Goal: Transaction & Acquisition: Purchase product/service

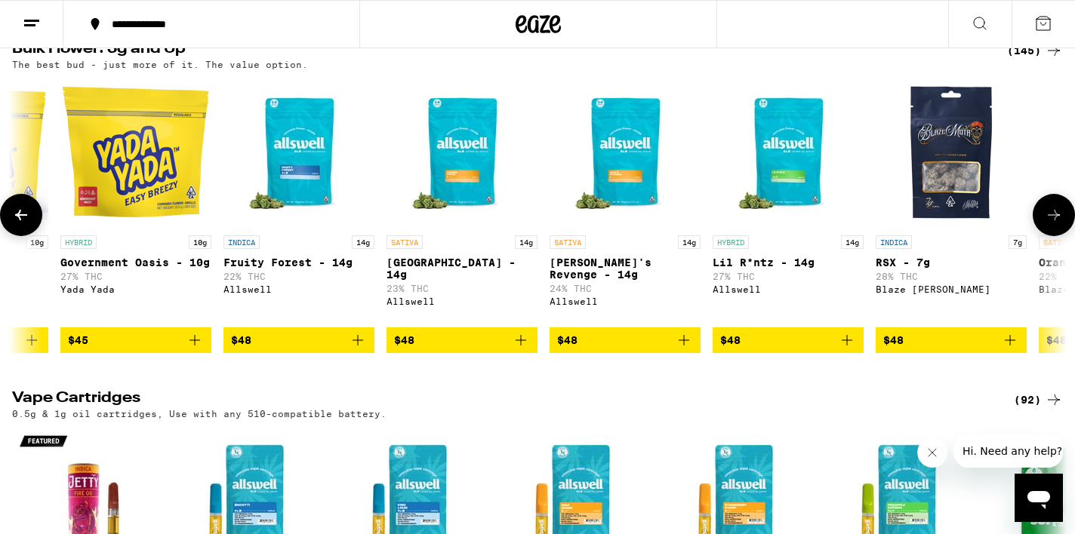
scroll to position [0, 7145]
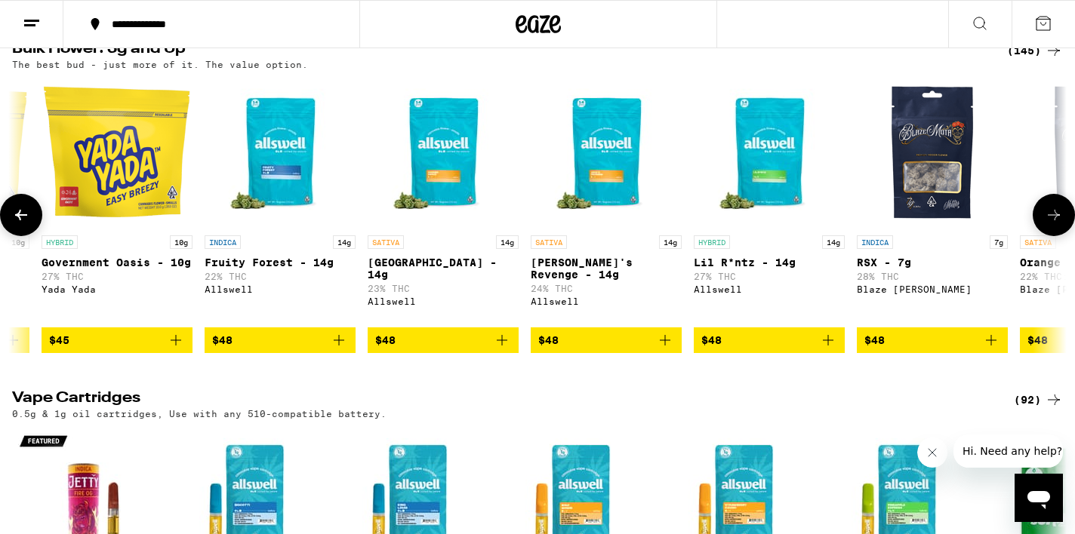
click at [670, 350] on icon "Add to bag" at bounding box center [665, 340] width 18 height 18
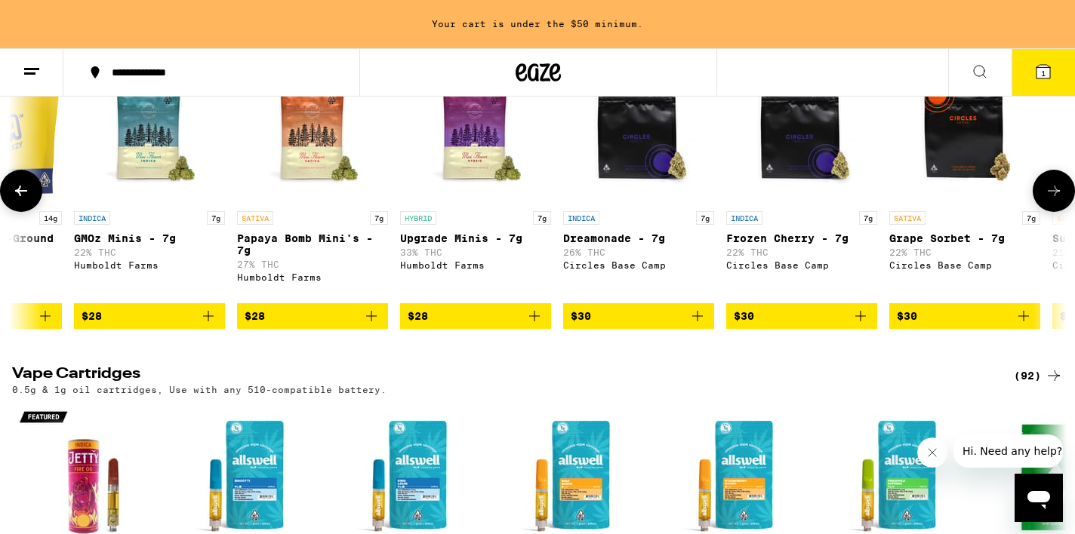
scroll to position [0, 430]
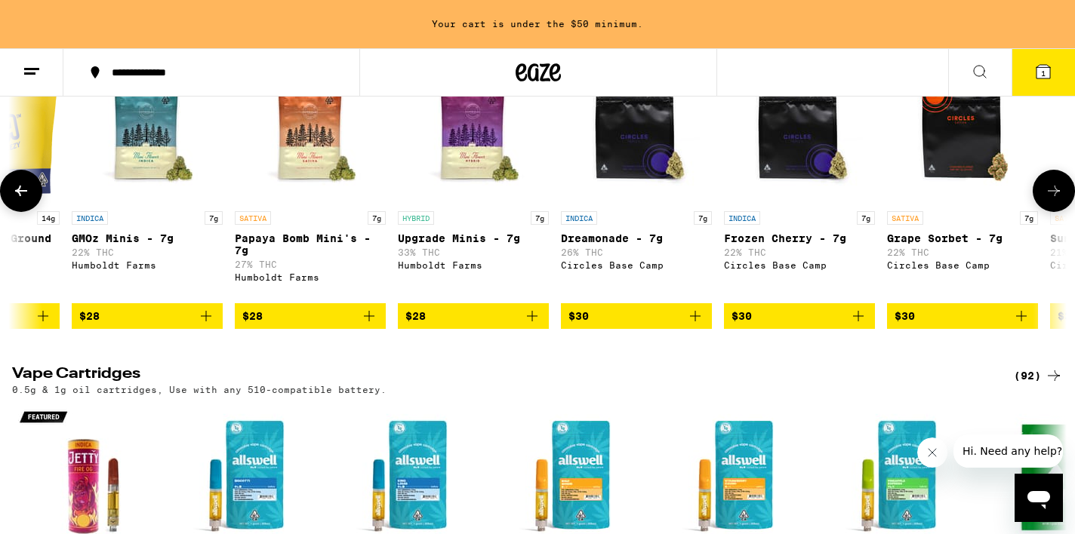
click at [533, 325] on icon "Add to bag" at bounding box center [532, 316] width 18 height 18
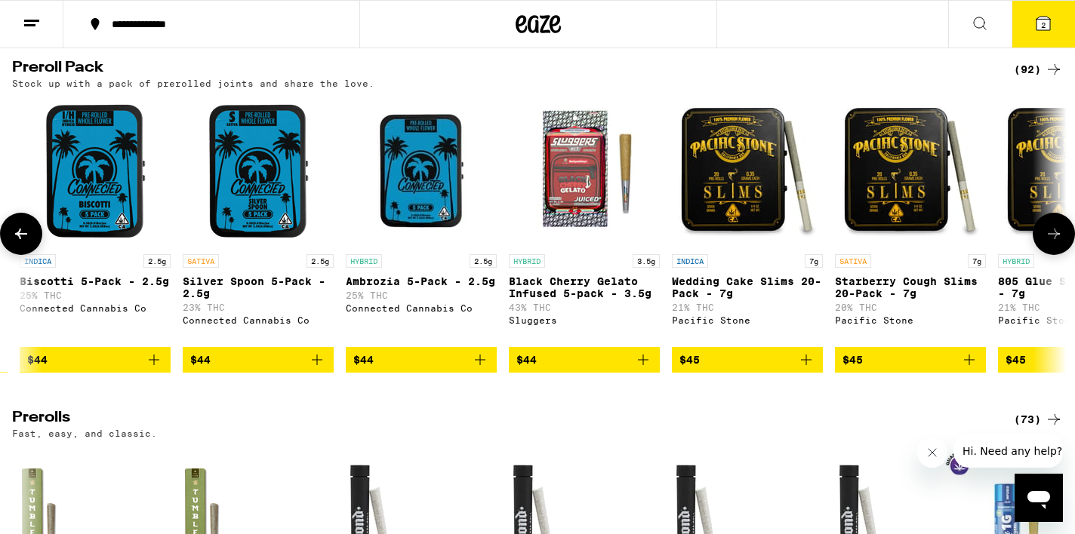
scroll to position [0, 12720]
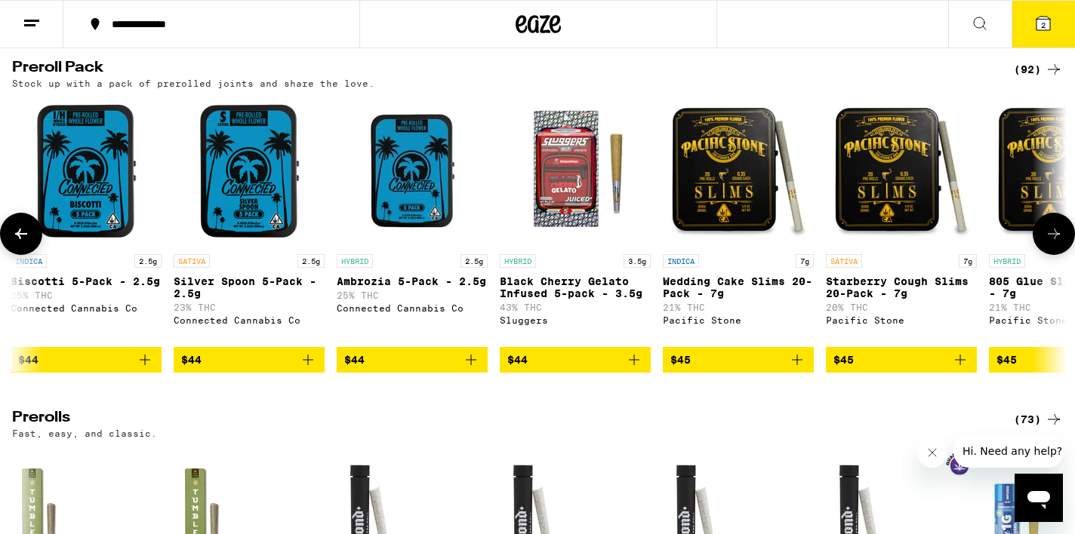
click at [630, 369] on icon "Add to bag" at bounding box center [634, 360] width 18 height 18
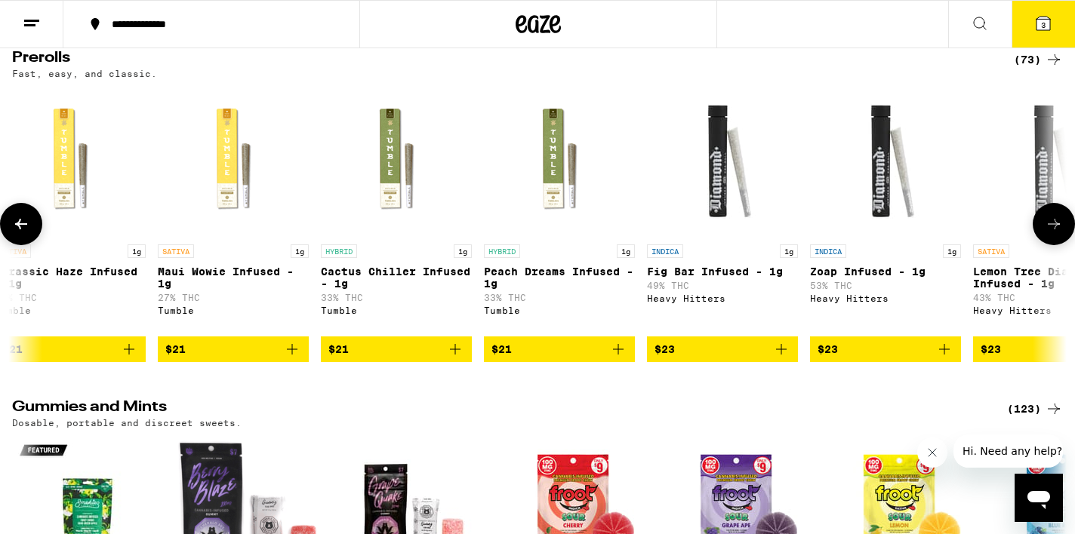
scroll to position [3759, 0]
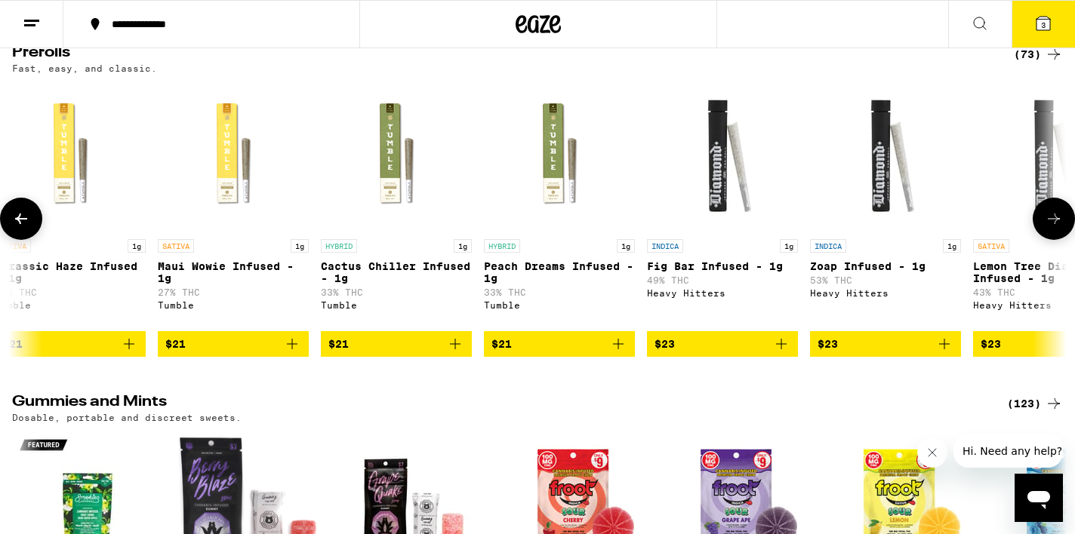
click at [458, 353] on icon "Add to bag" at bounding box center [455, 344] width 18 height 18
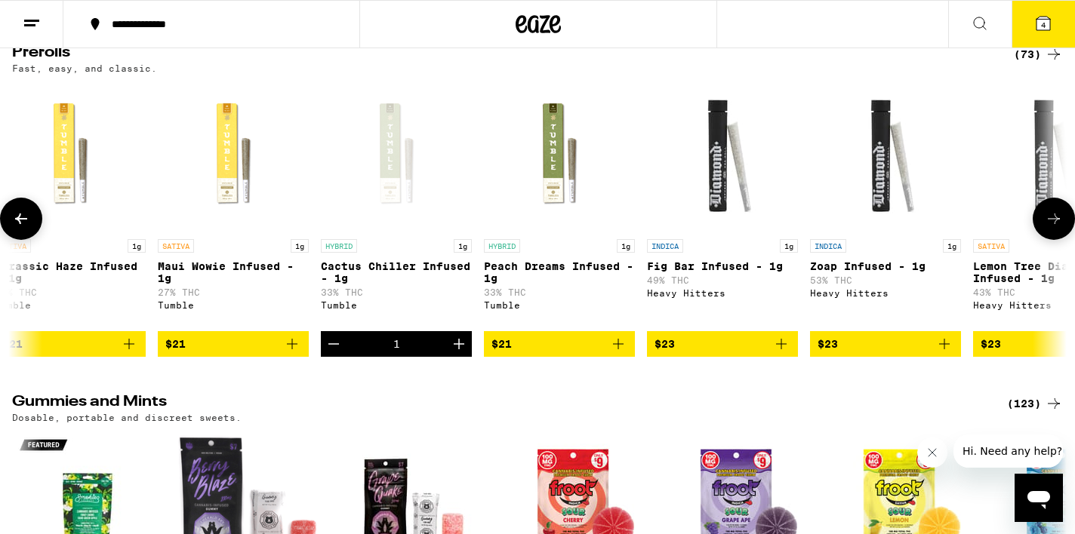
click at [620, 353] on icon "Add to bag" at bounding box center [618, 344] width 18 height 18
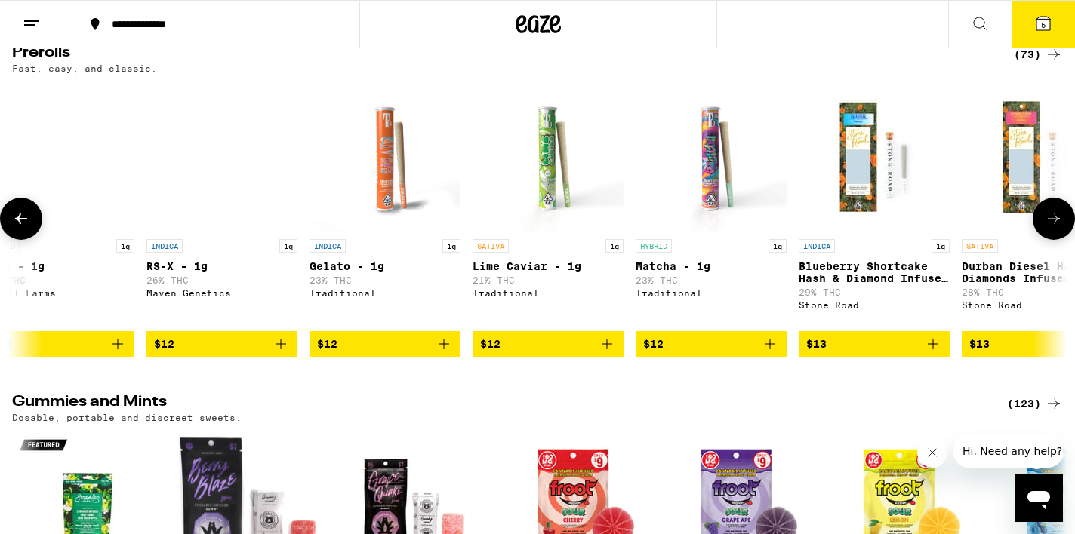
scroll to position [0, 4433]
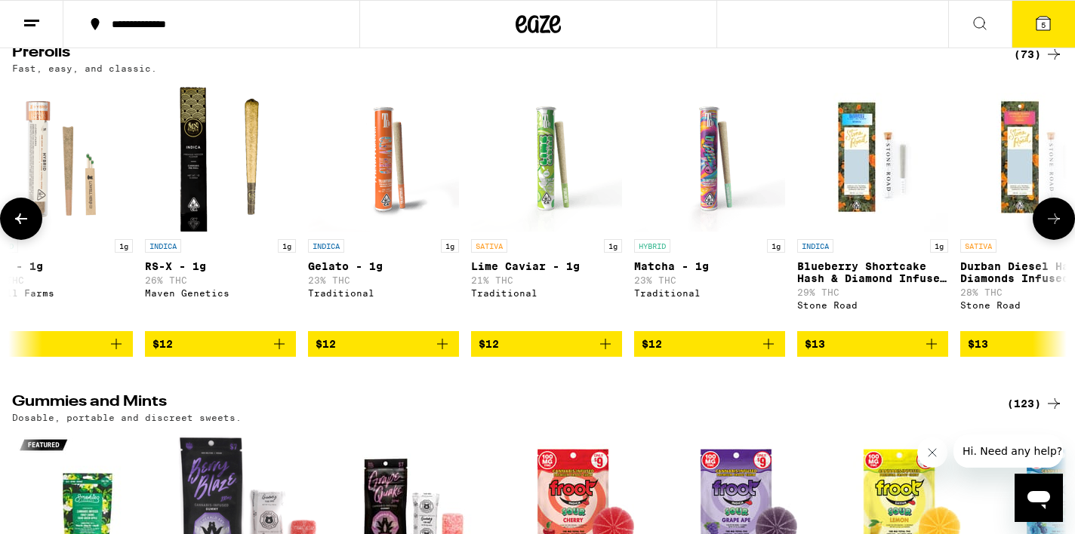
click at [600, 353] on icon "Add to bag" at bounding box center [605, 344] width 18 height 18
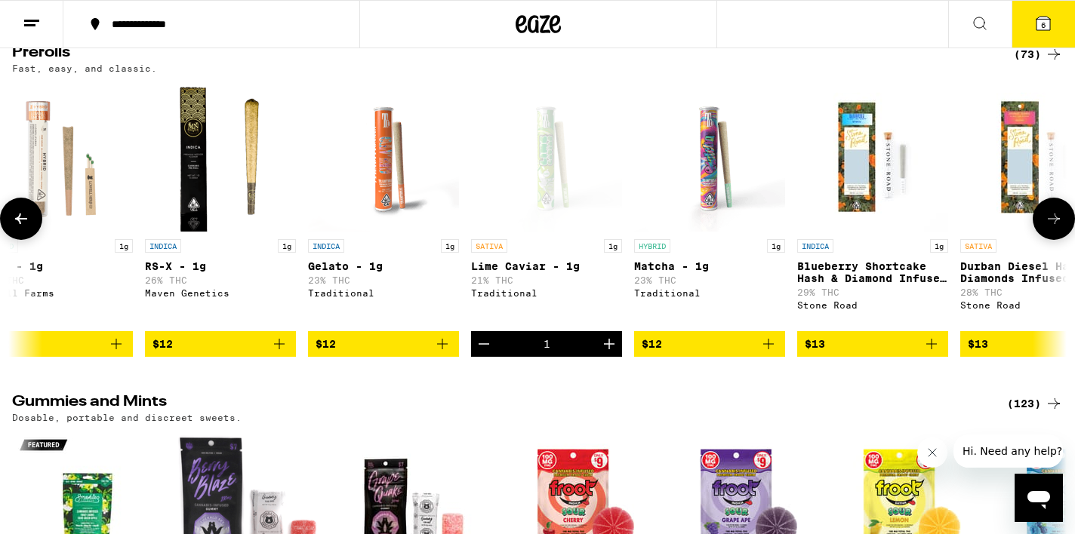
click at [775, 353] on icon "Add to bag" at bounding box center [768, 344] width 18 height 18
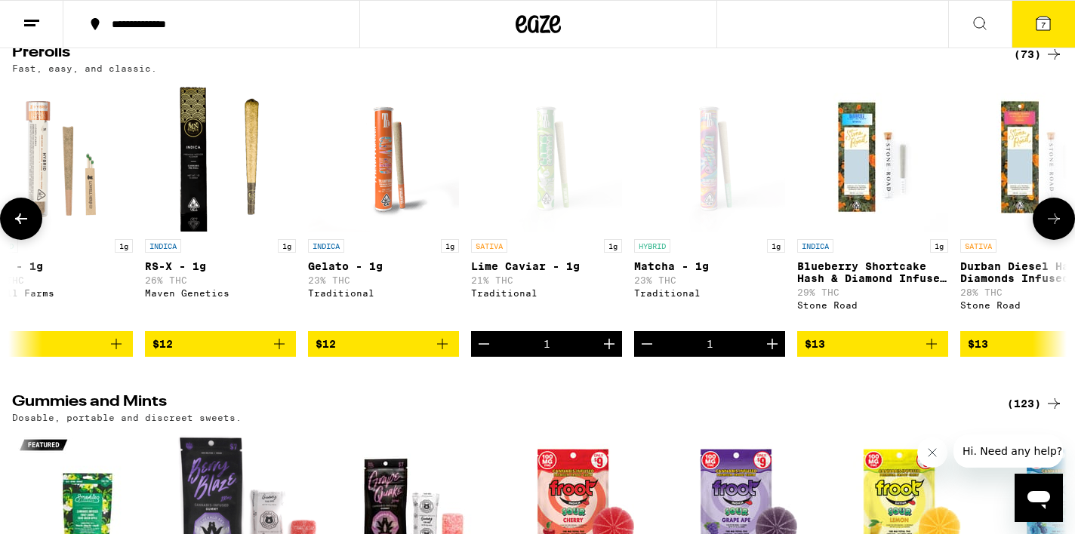
click at [772, 350] on icon "Increment" at bounding box center [772, 344] width 11 height 11
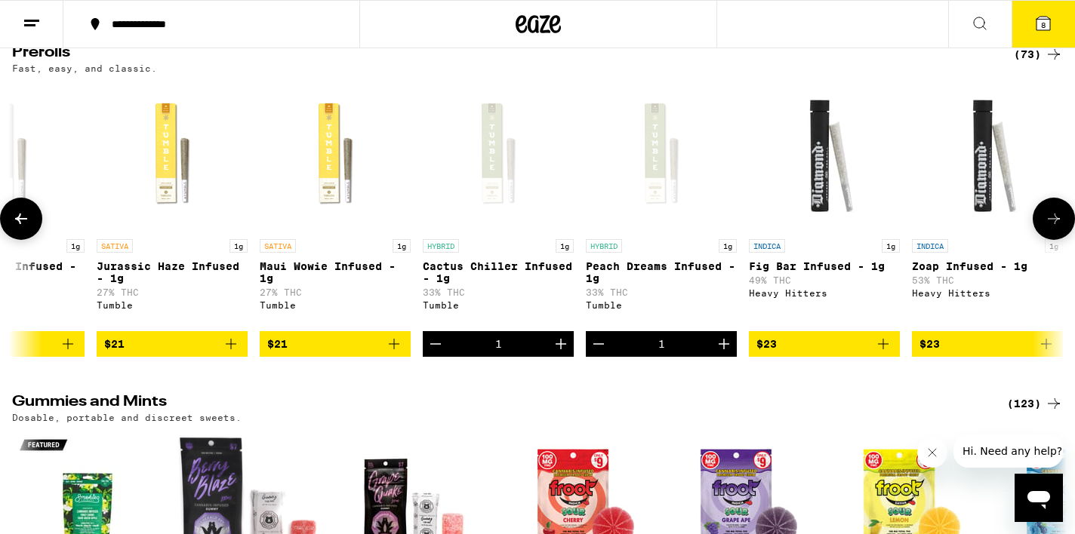
scroll to position [0, 7748]
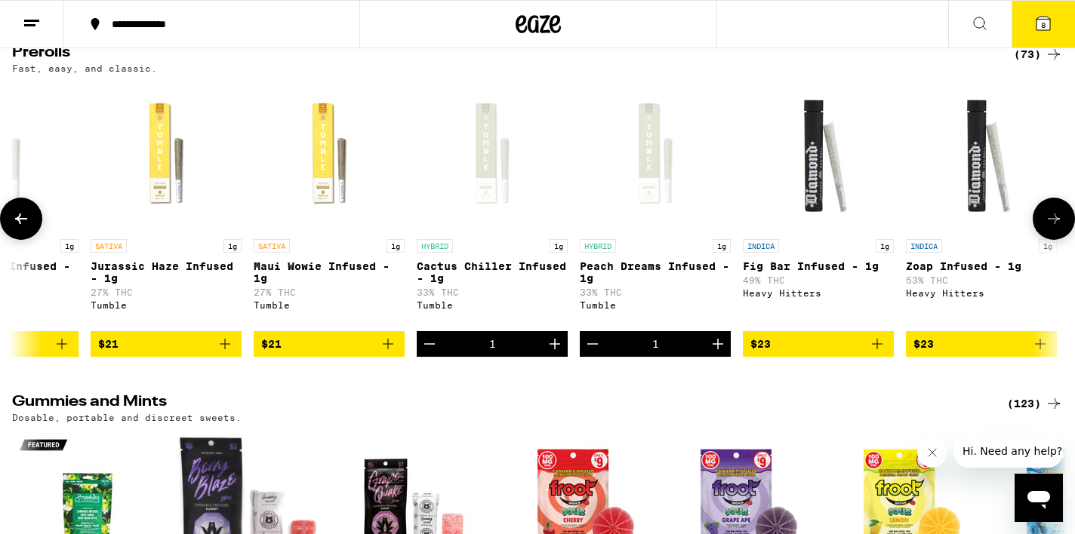
click at [430, 344] on icon "Decrement" at bounding box center [429, 344] width 11 height 0
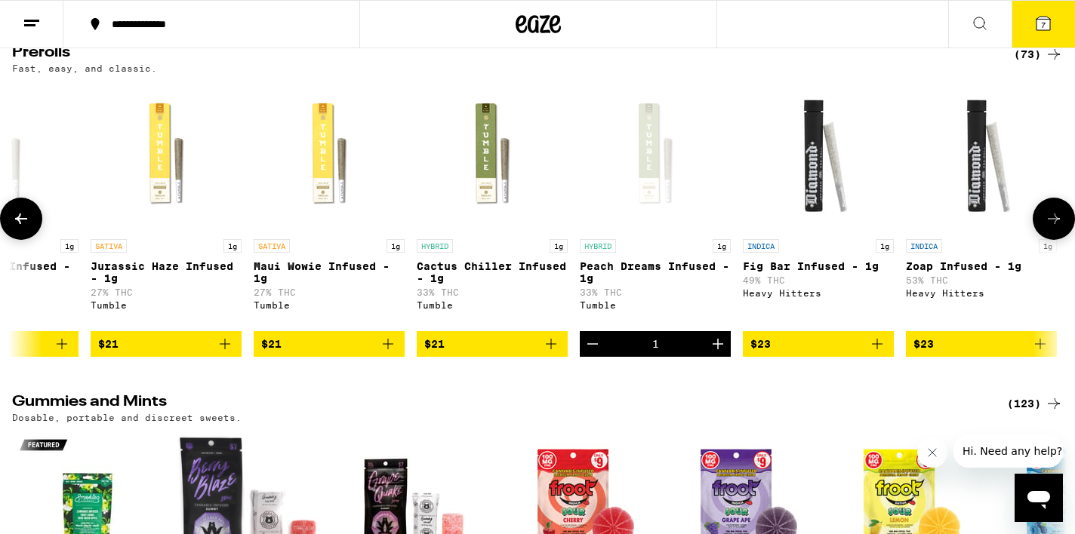
click at [594, 344] on icon "Decrement" at bounding box center [592, 344] width 11 height 0
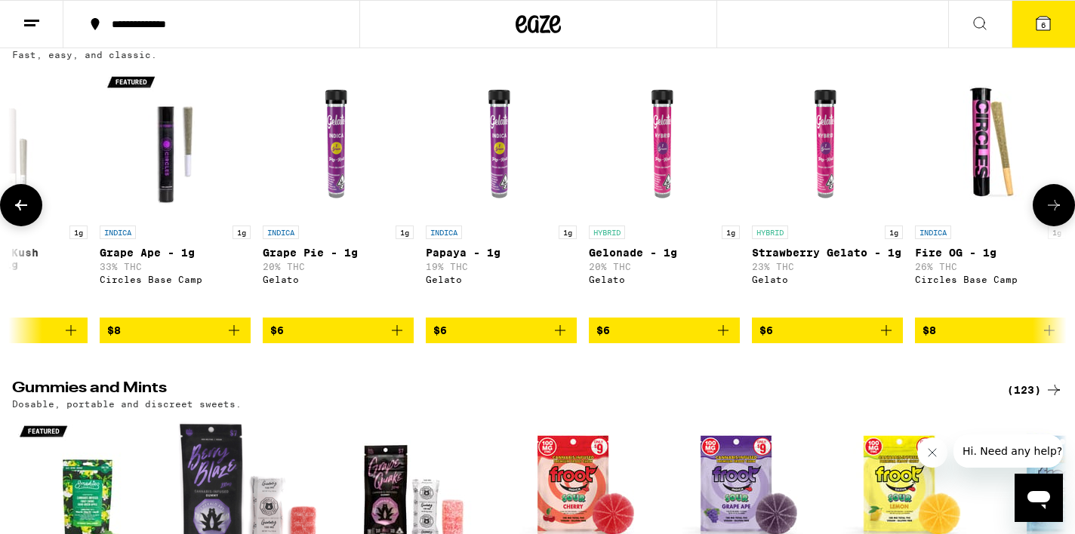
scroll to position [0, 0]
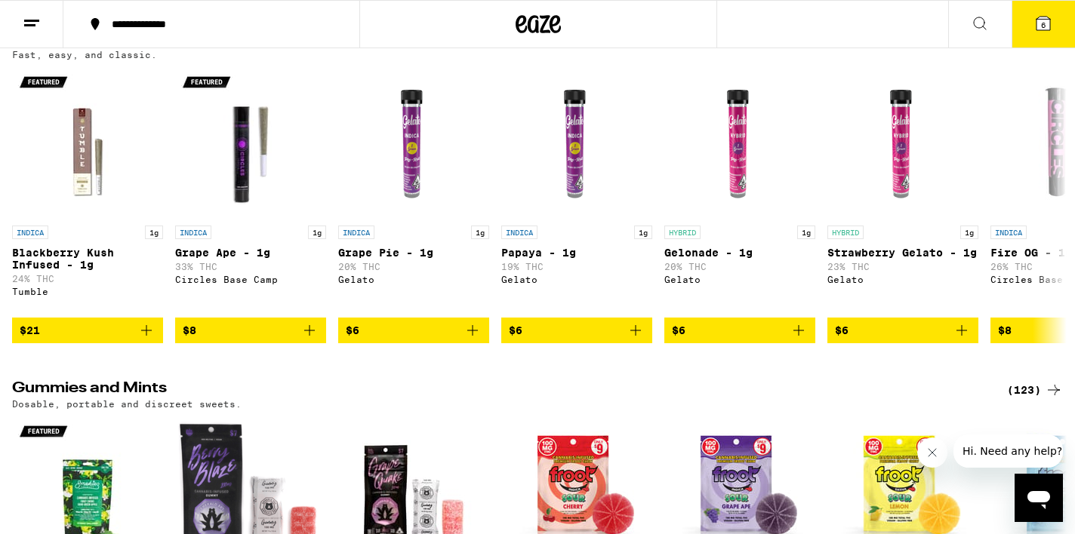
click at [1038, 35] on button "6" at bounding box center [1043, 24] width 63 height 47
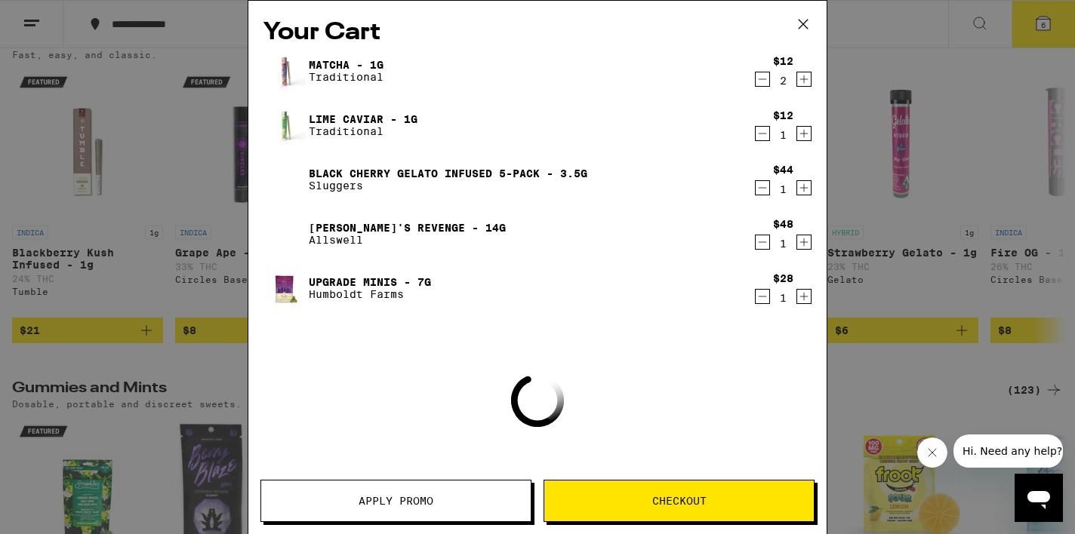
scroll to position [3617, 0]
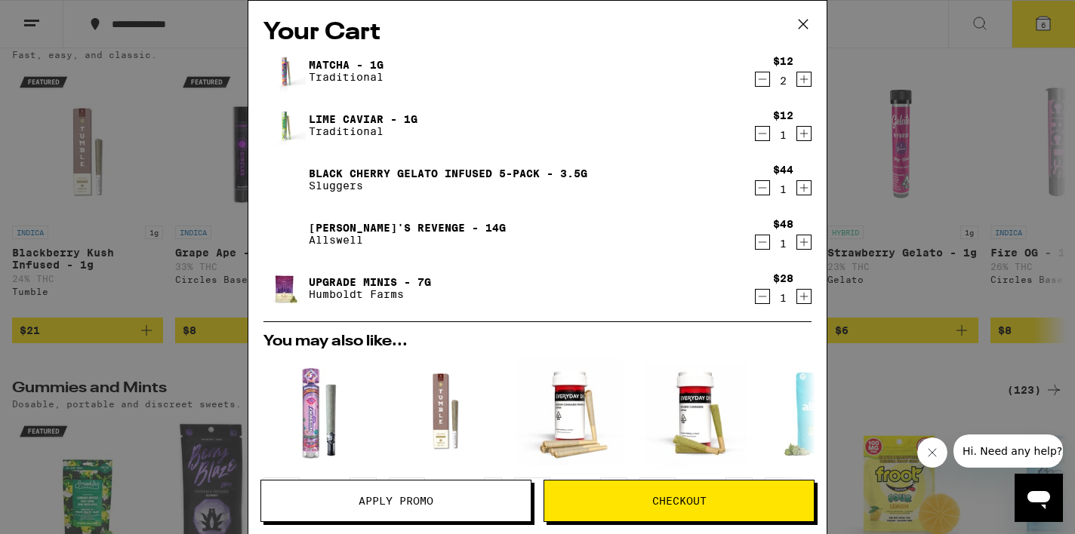
click at [214, 130] on div "Your Cart Matcha - 1g Traditional $12 2 Lime Caviar - 1g Traditional $12 1 Blac…" at bounding box center [537, 267] width 1075 height 534
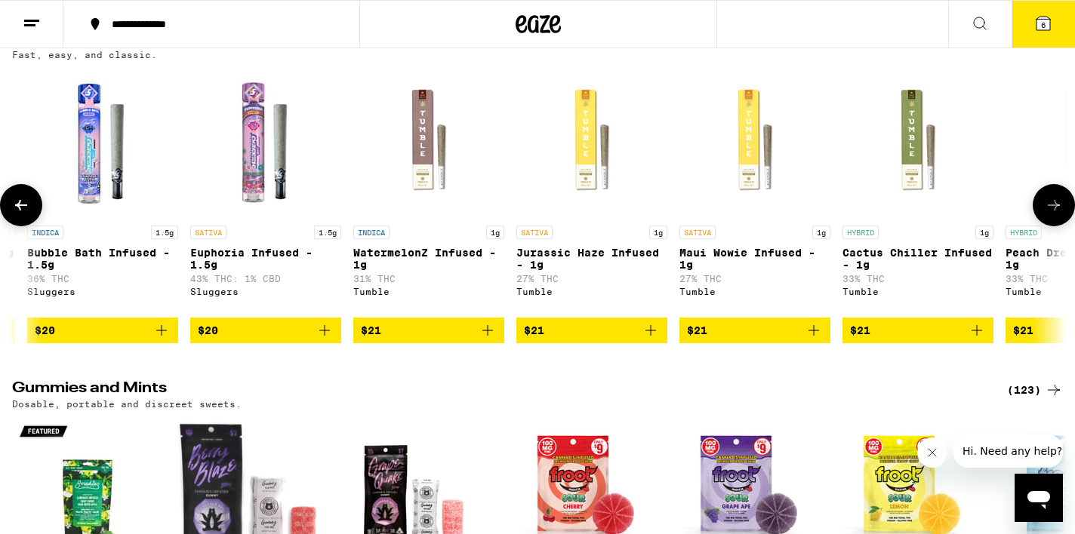
scroll to position [0, 7323]
click at [649, 336] on icon "Add to bag" at bounding box center [650, 330] width 11 height 11
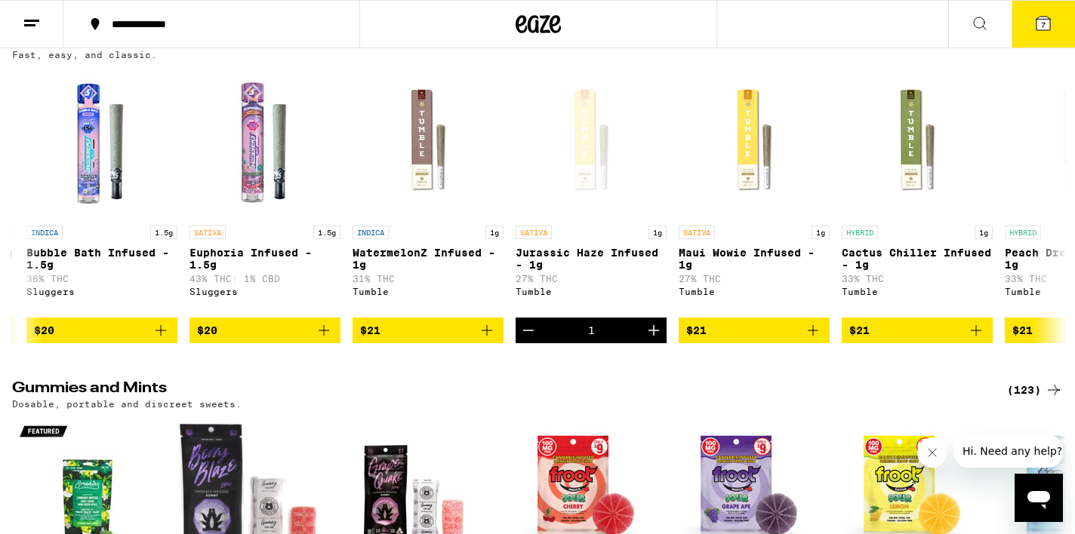
click at [1054, 18] on button "7" at bounding box center [1043, 24] width 63 height 47
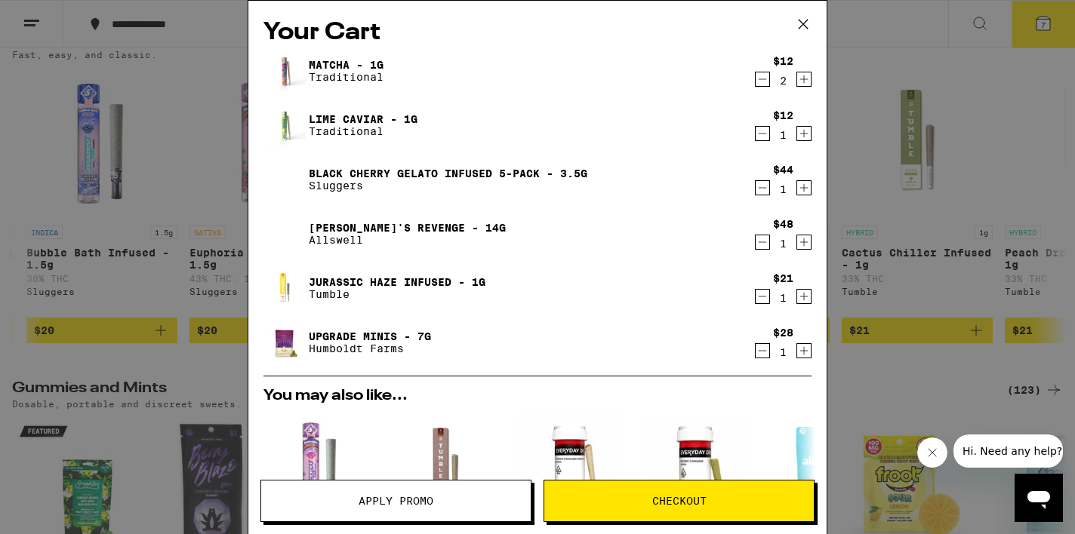
click at [429, 496] on span "Apply Promo" at bounding box center [396, 501] width 75 height 11
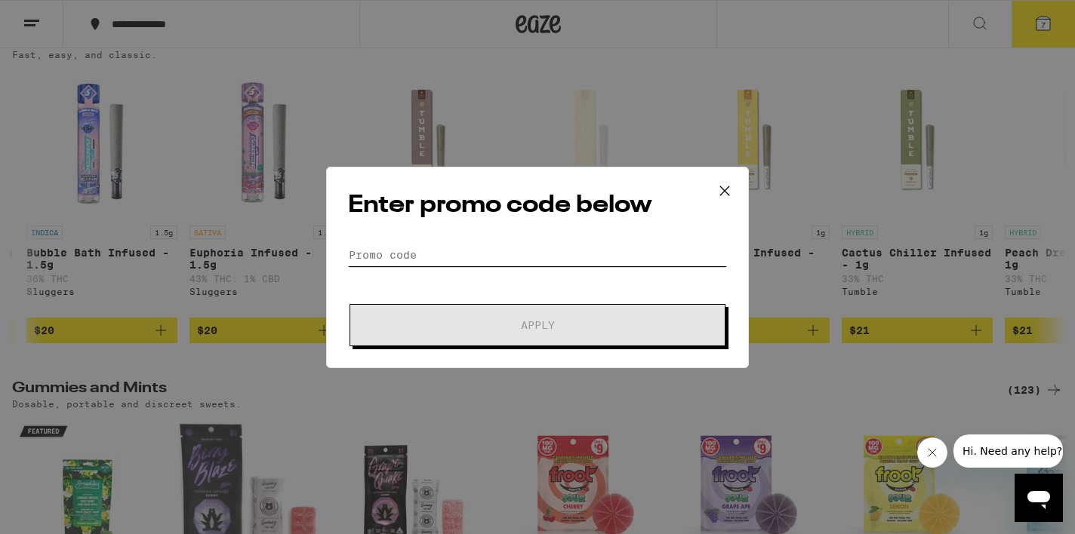
click at [459, 255] on input "Promo Code" at bounding box center [537, 255] width 379 height 23
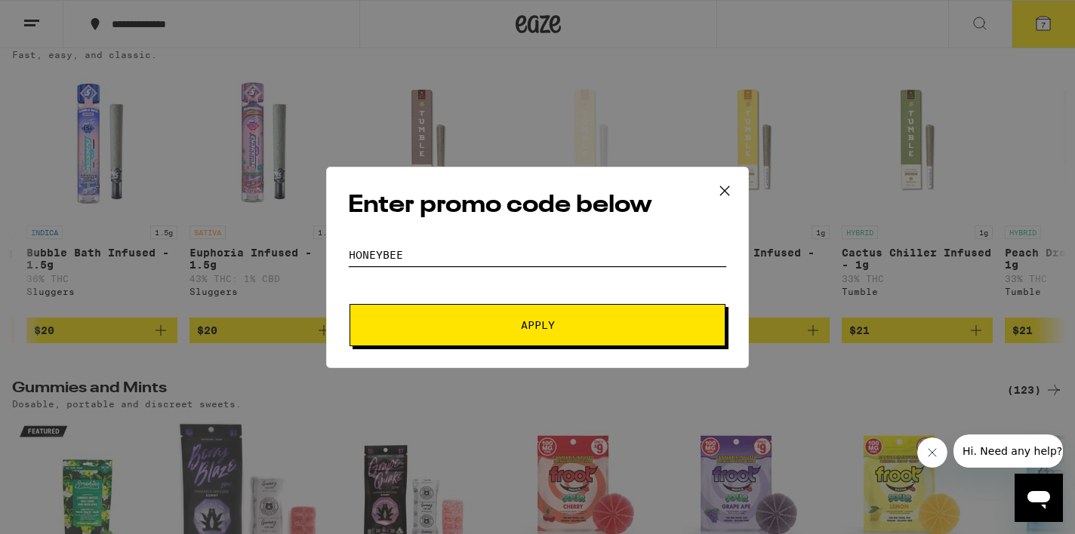
type input "honeybee"
click at [618, 335] on button "Apply" at bounding box center [538, 325] width 376 height 42
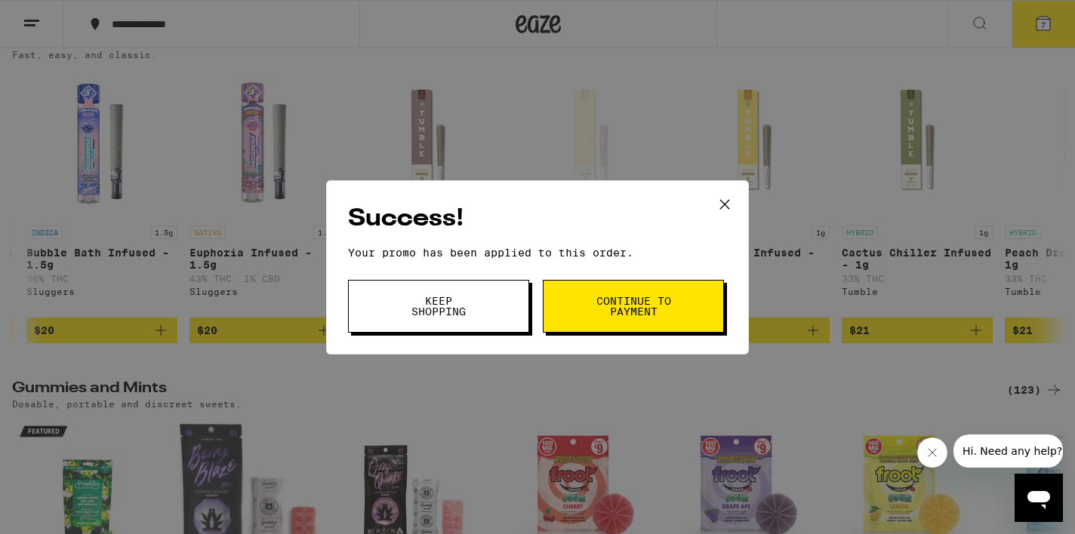
click at [485, 329] on button "Keep Shopping" at bounding box center [438, 306] width 181 height 53
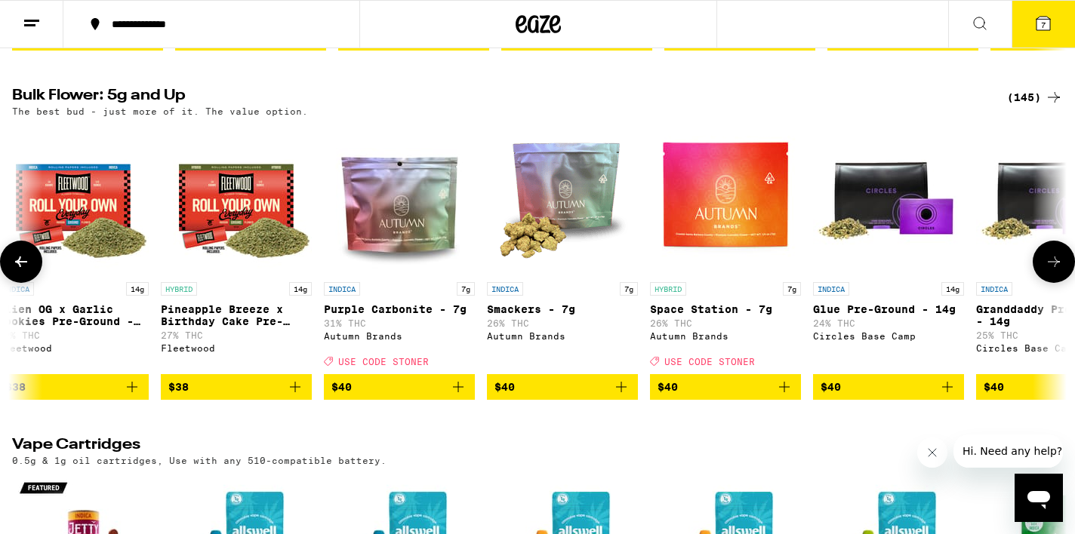
scroll to position [0, 3605]
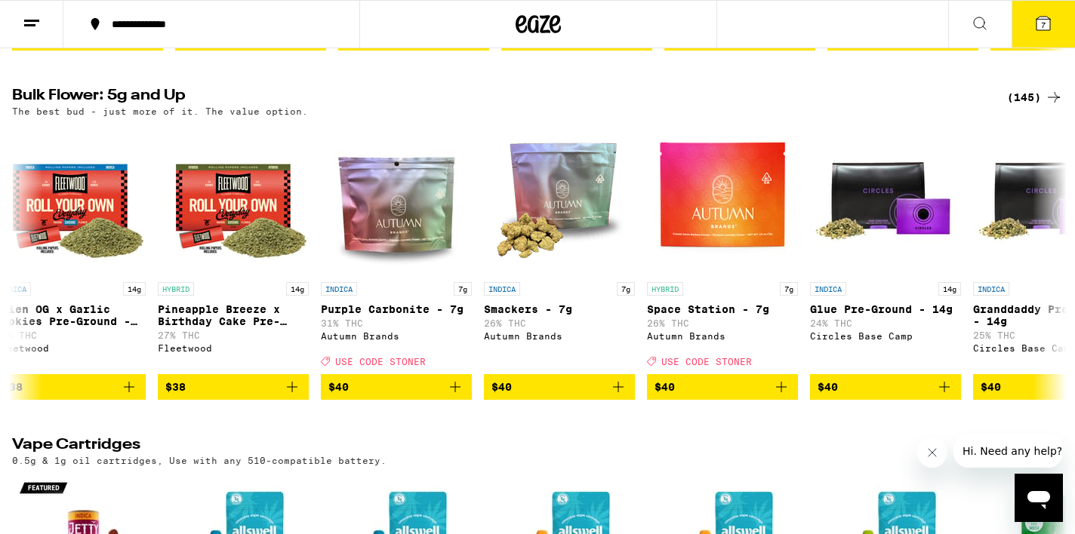
click at [1046, 17] on icon at bounding box center [1043, 24] width 14 height 14
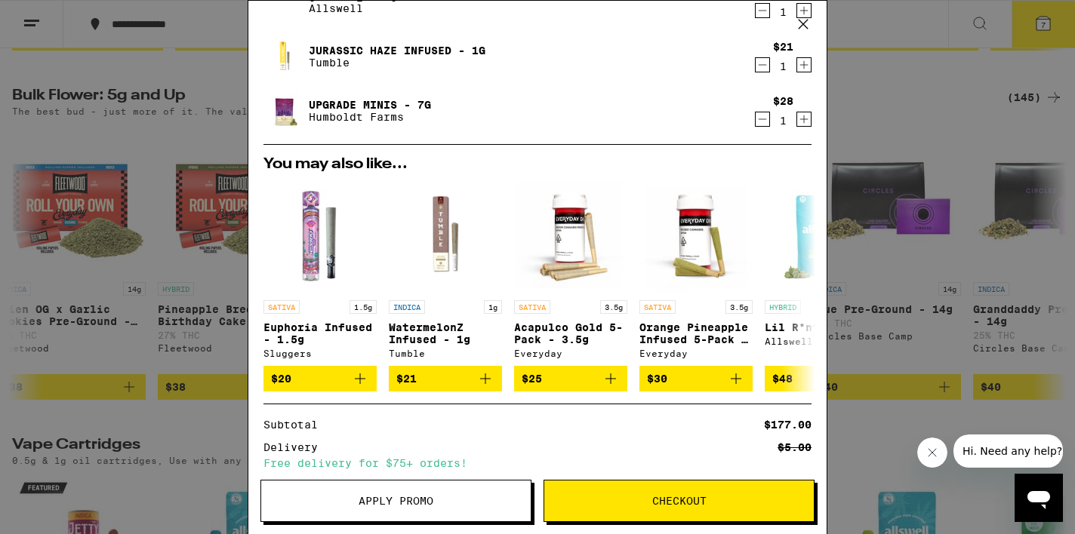
scroll to position [387, 0]
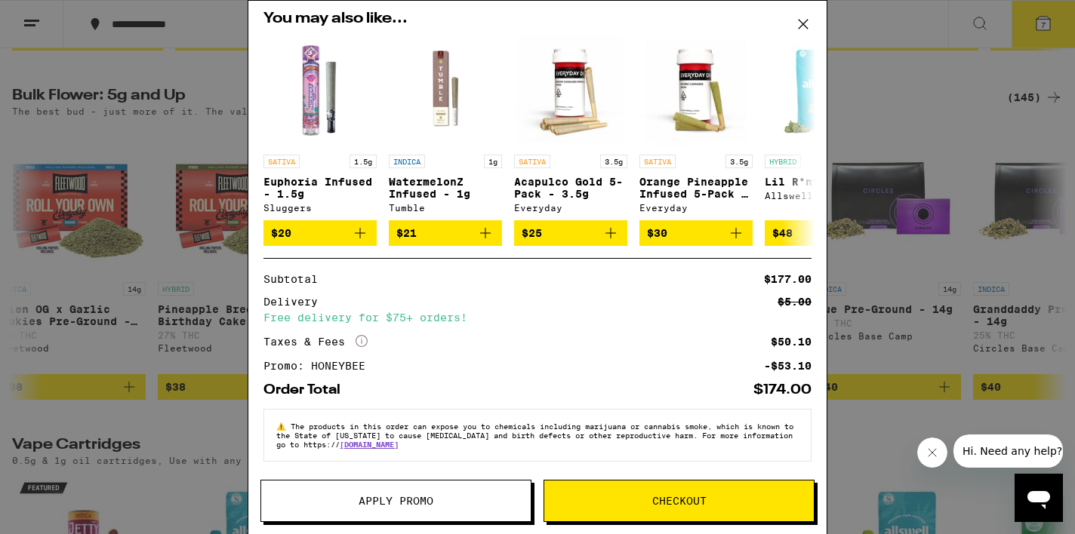
click at [677, 492] on button "Checkout" at bounding box center [679, 501] width 271 height 42
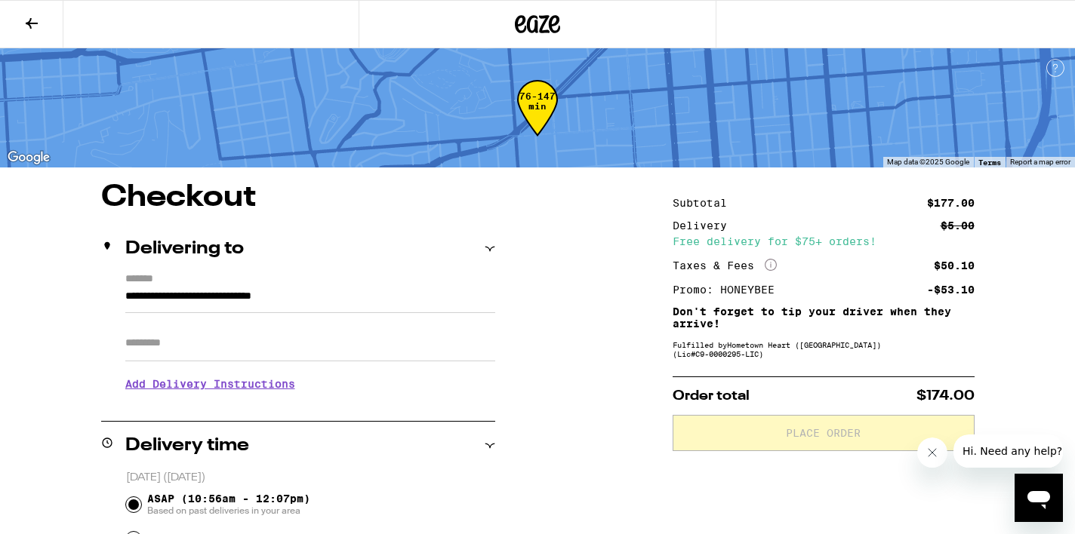
click at [35, 19] on icon at bounding box center [32, 23] width 18 height 18
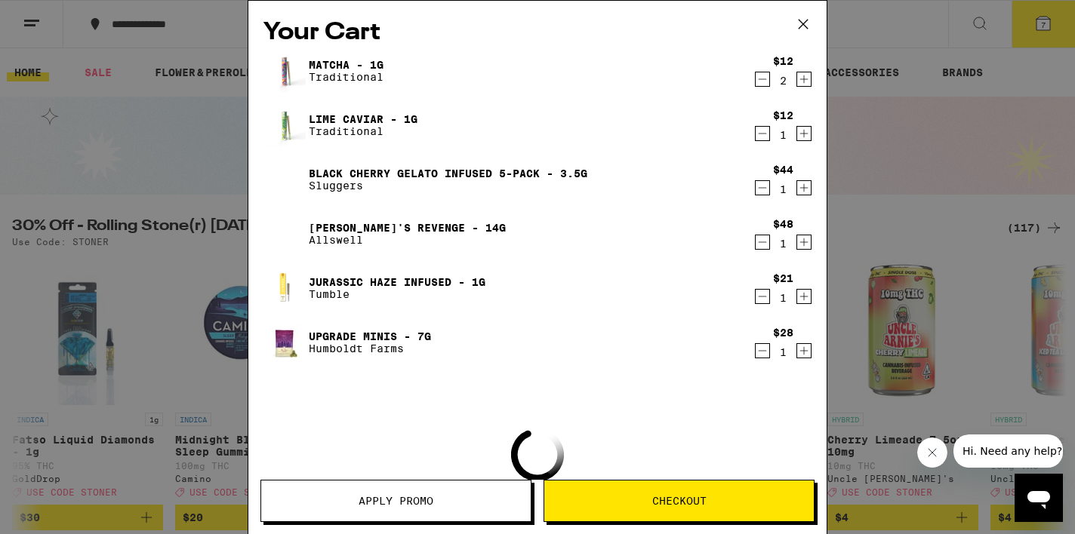
click at [805, 27] on icon at bounding box center [803, 24] width 9 height 9
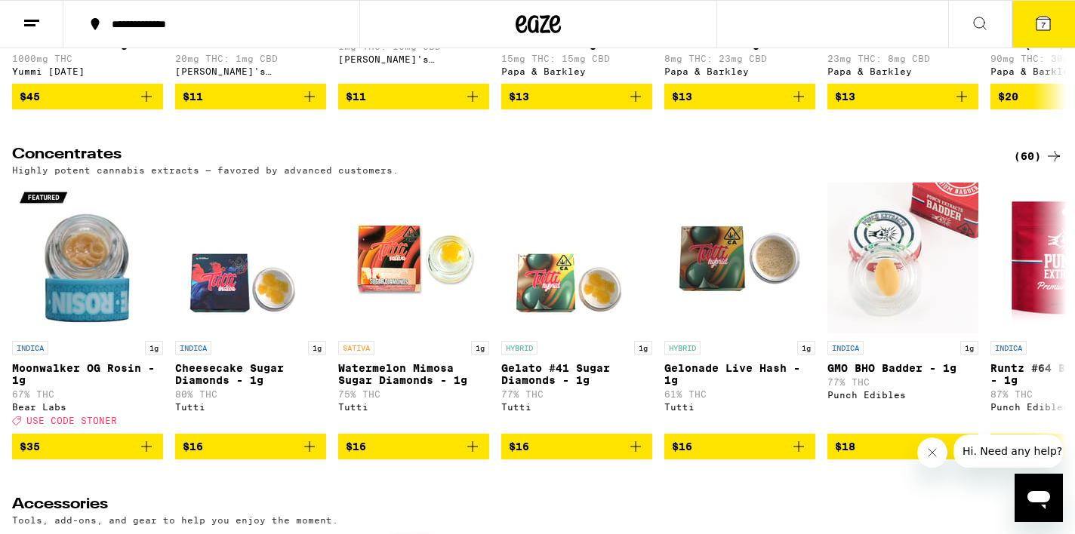
scroll to position [5702, 0]
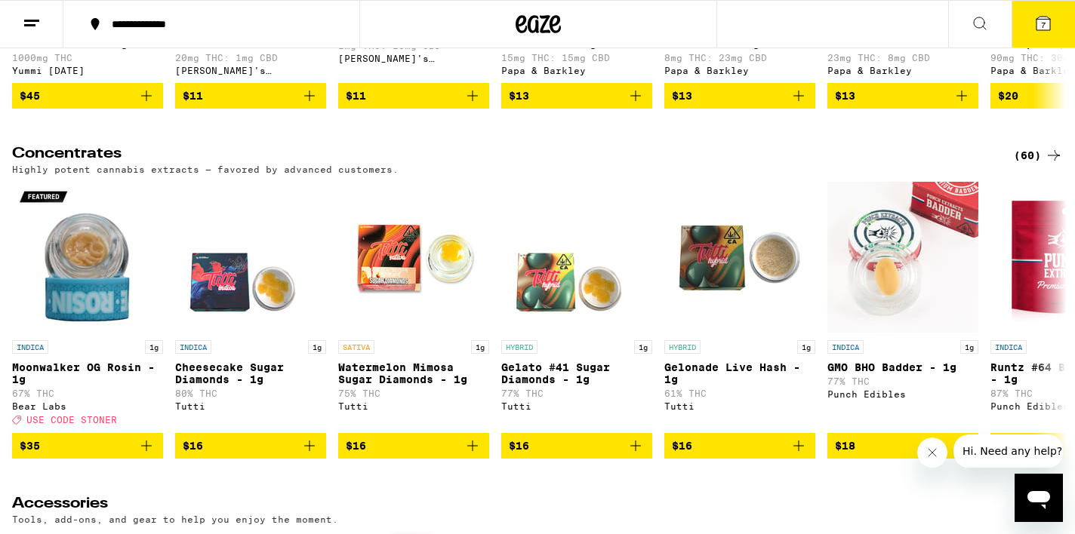
click at [633, 105] on icon "Add to bag" at bounding box center [636, 96] width 18 height 18
click at [799, 105] on icon "Add to bag" at bounding box center [799, 96] width 18 height 18
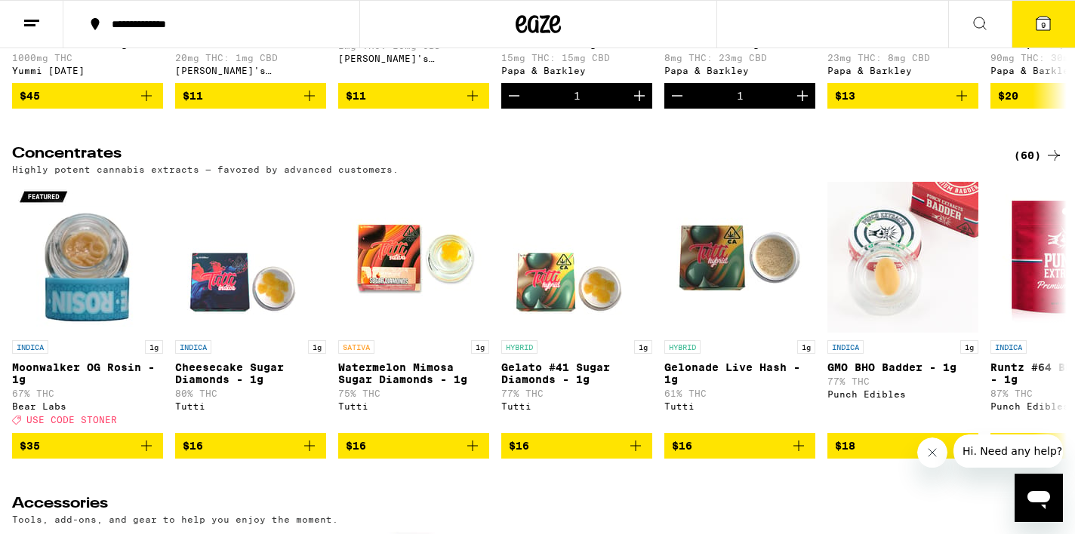
click at [966, 105] on icon "Add to bag" at bounding box center [962, 96] width 18 height 18
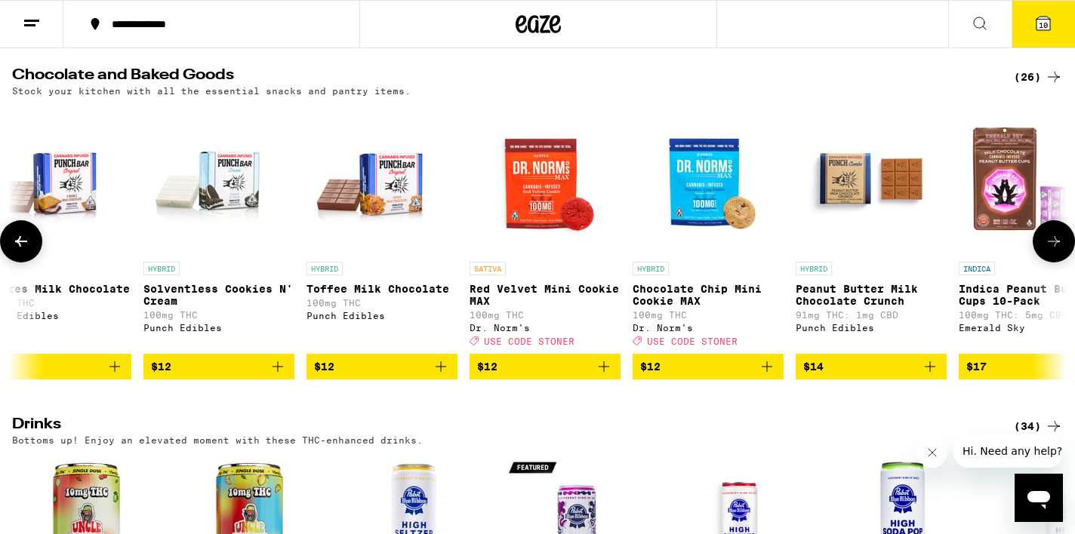
scroll to position [0, 553]
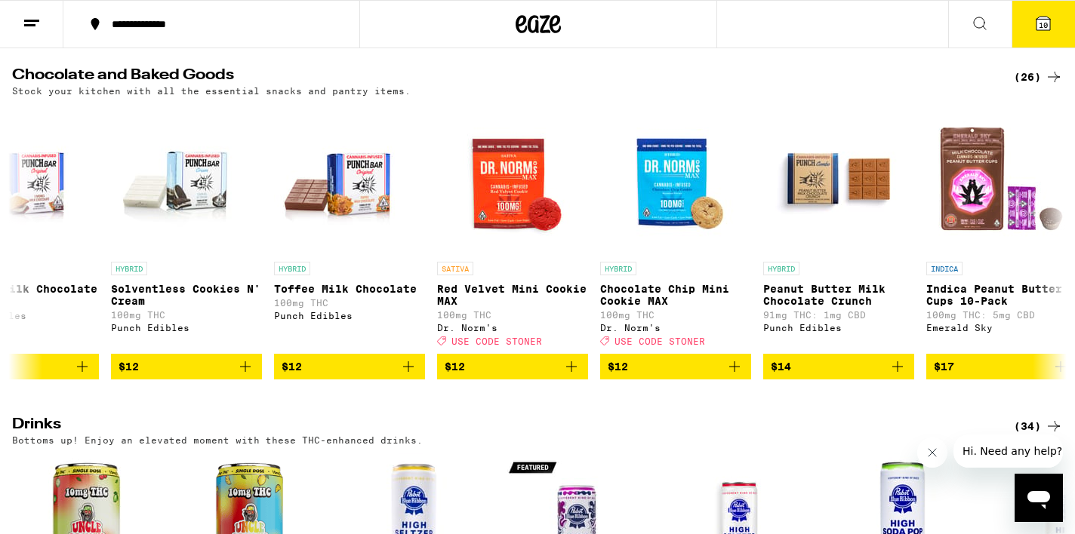
click at [992, 20] on button at bounding box center [979, 25] width 63 height 48
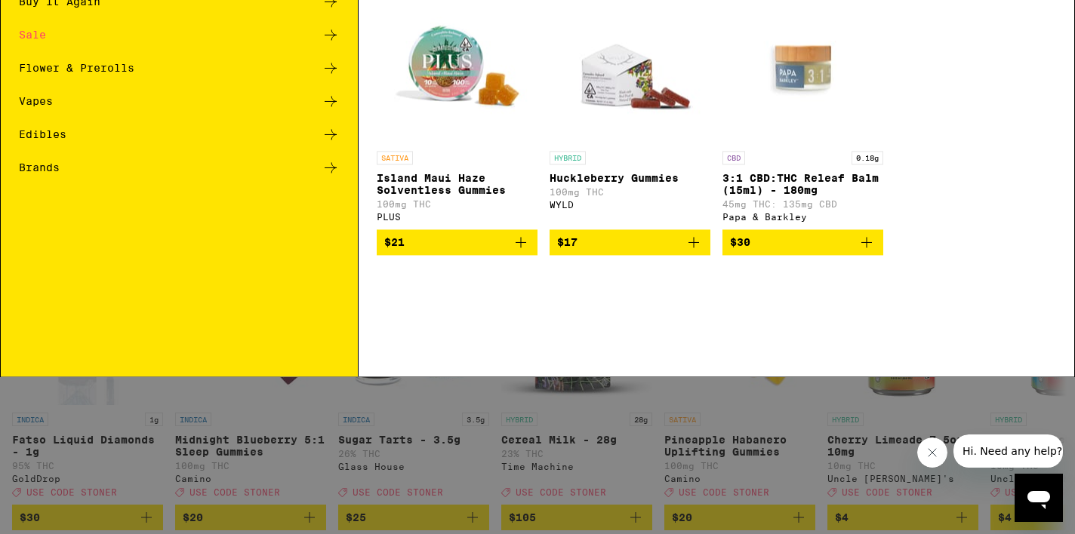
click at [760, 38] on div "Search for Products" at bounding box center [537, 25] width 1073 height 48
click at [161, 28] on input "Search for Products" at bounding box center [535, 25] width 984 height 14
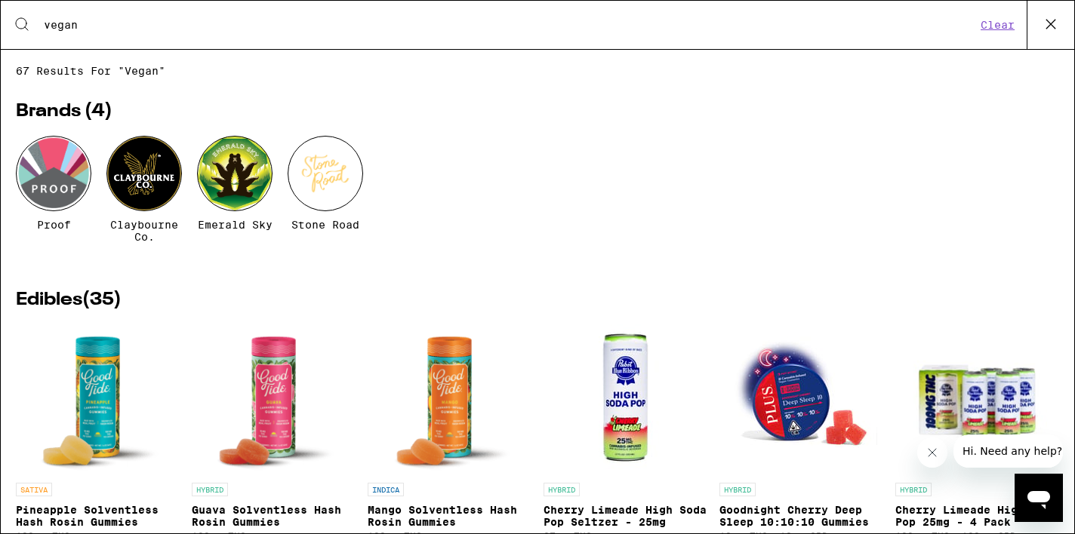
type input "vegan"
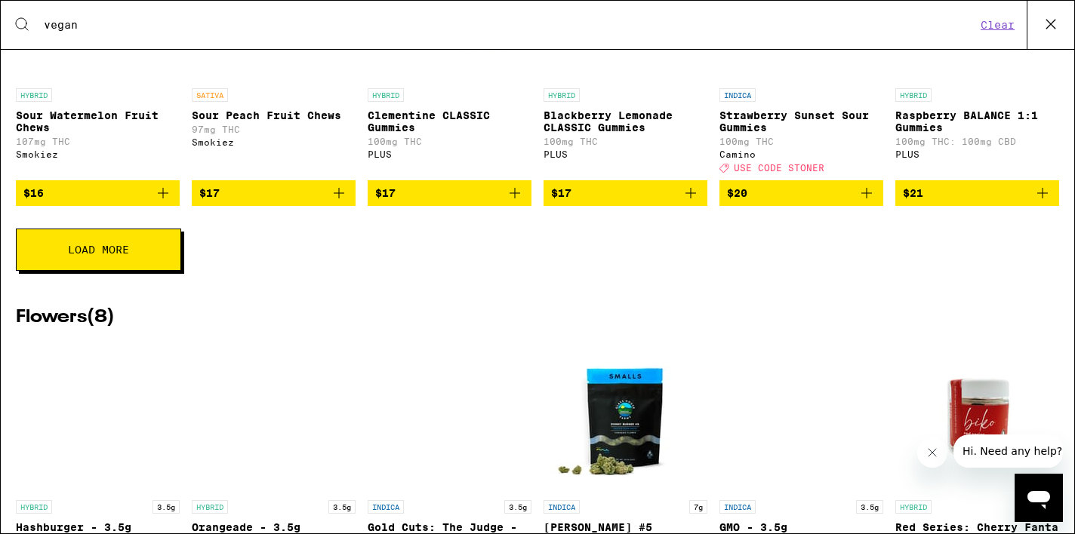
scroll to position [722, 0]
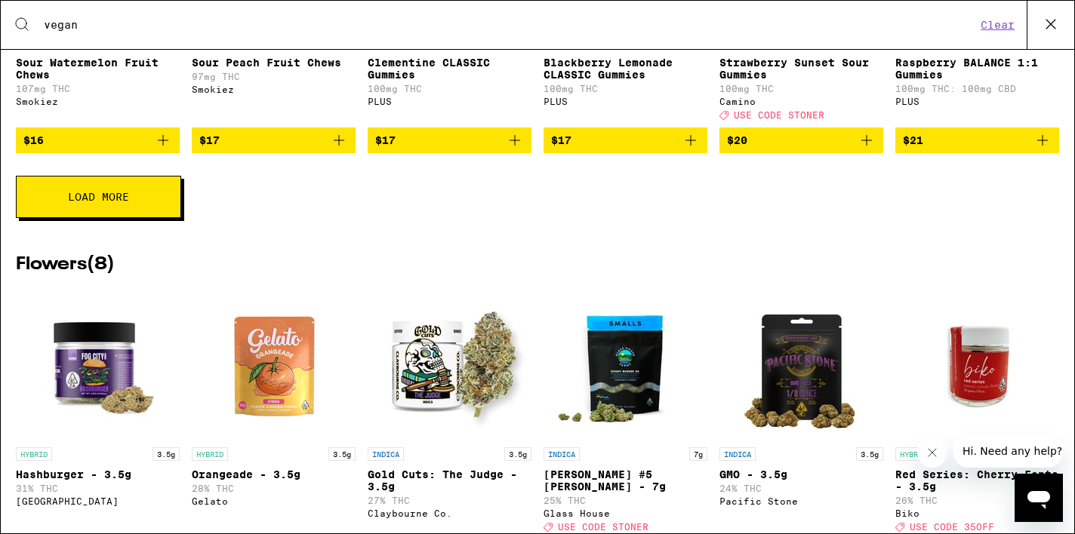
click at [156, 218] on button "Load More" at bounding box center [98, 197] width 165 height 42
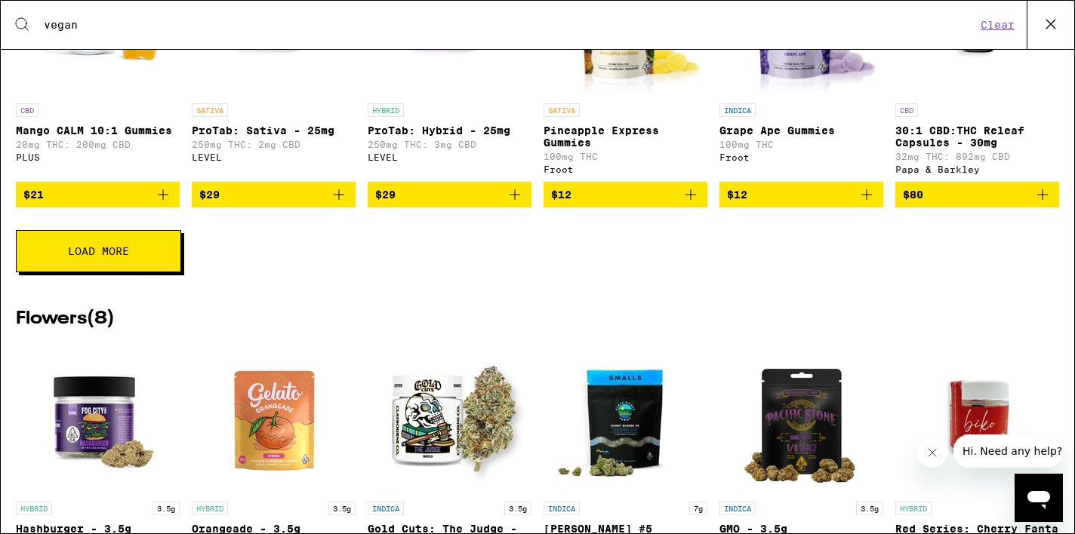
scroll to position [1221, 0]
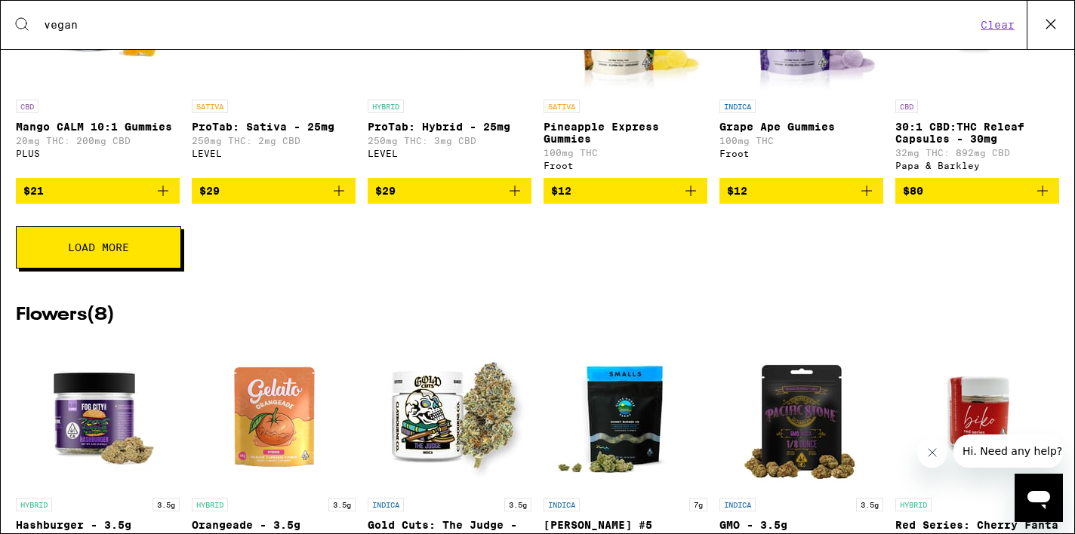
click at [149, 269] on button "Load More" at bounding box center [98, 247] width 165 height 42
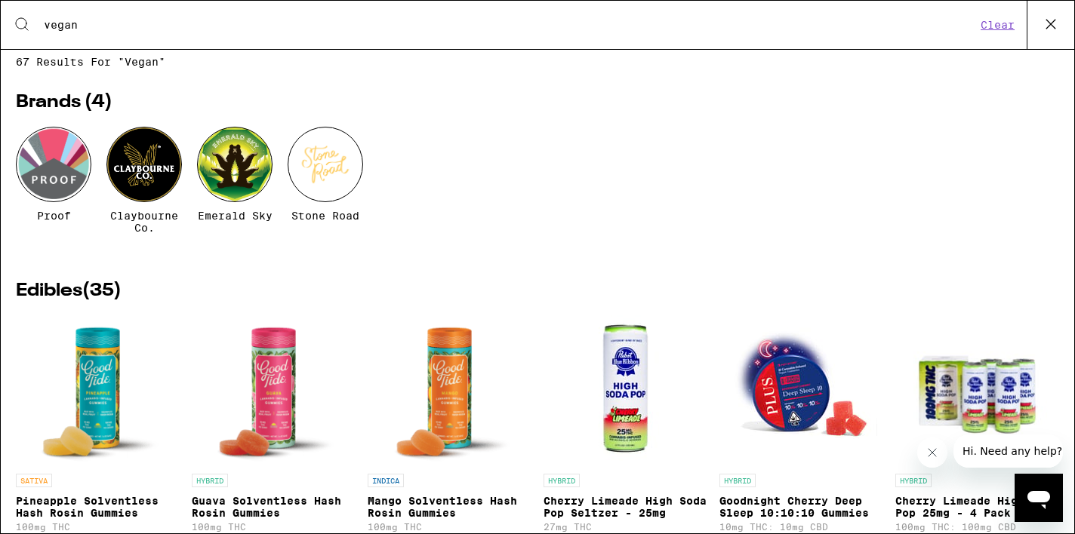
scroll to position [0, 0]
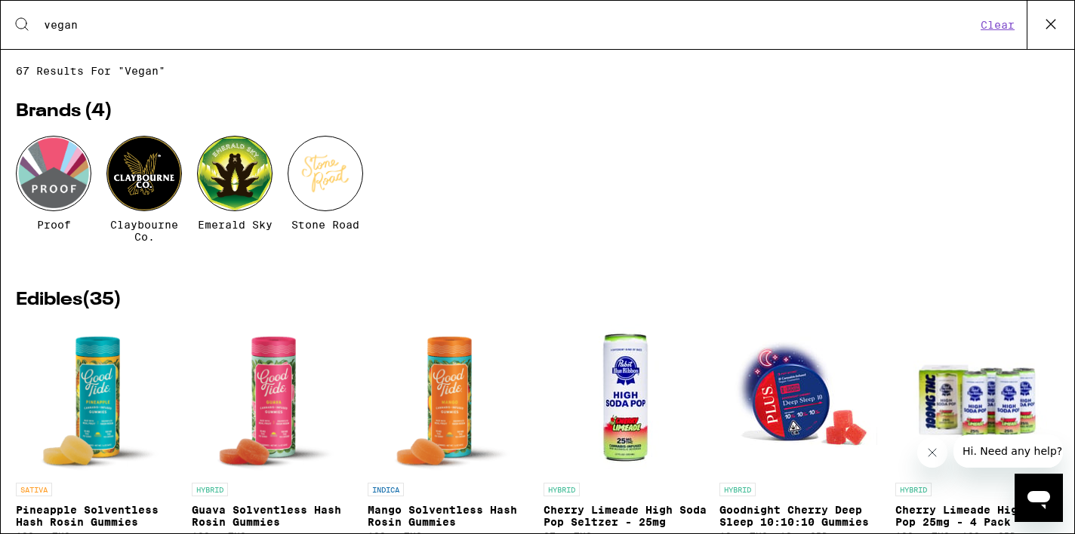
click at [1053, 32] on icon at bounding box center [1050, 24] width 23 height 23
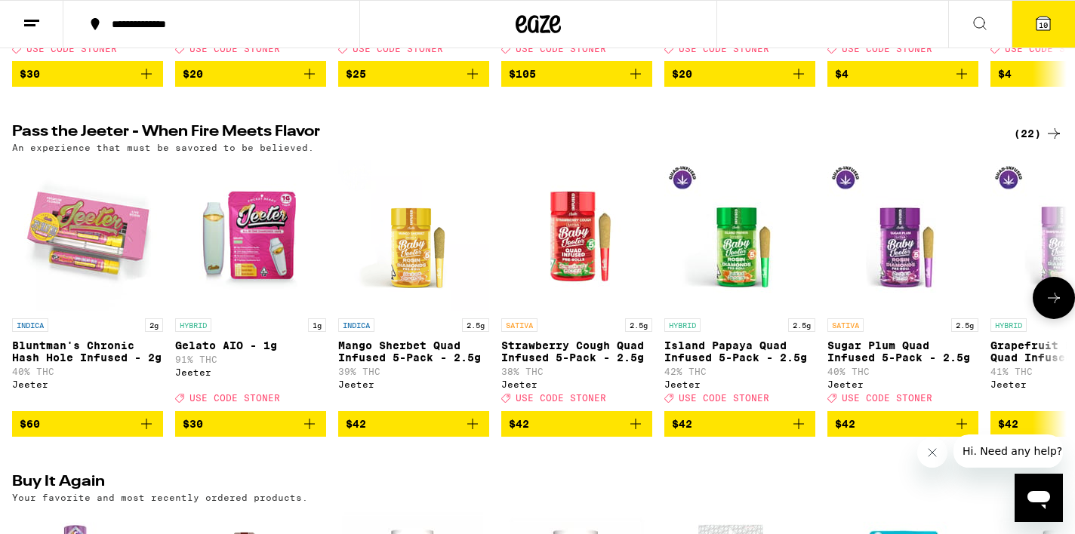
scroll to position [442, 0]
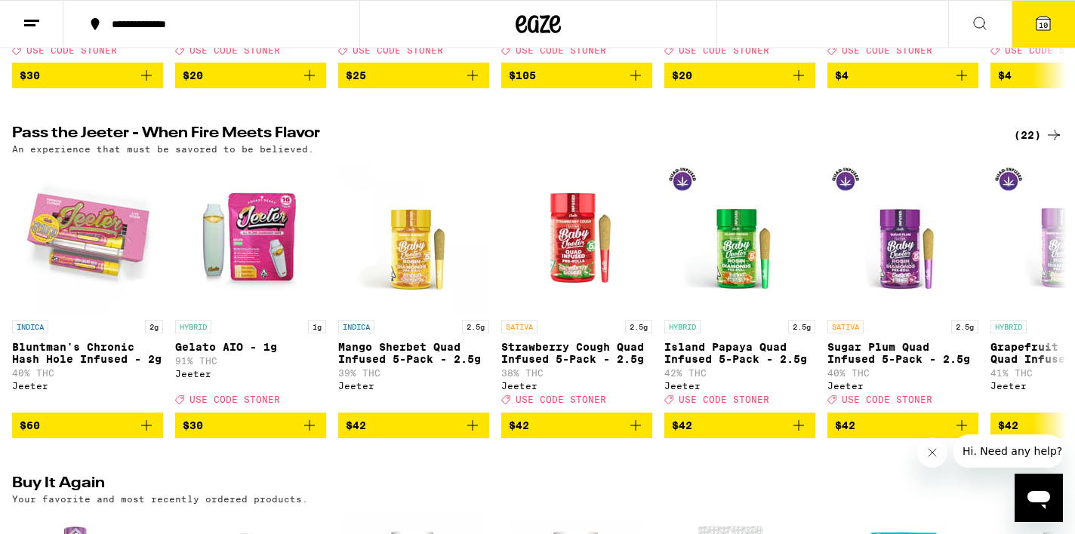
click at [1038, 17] on icon at bounding box center [1043, 24] width 14 height 14
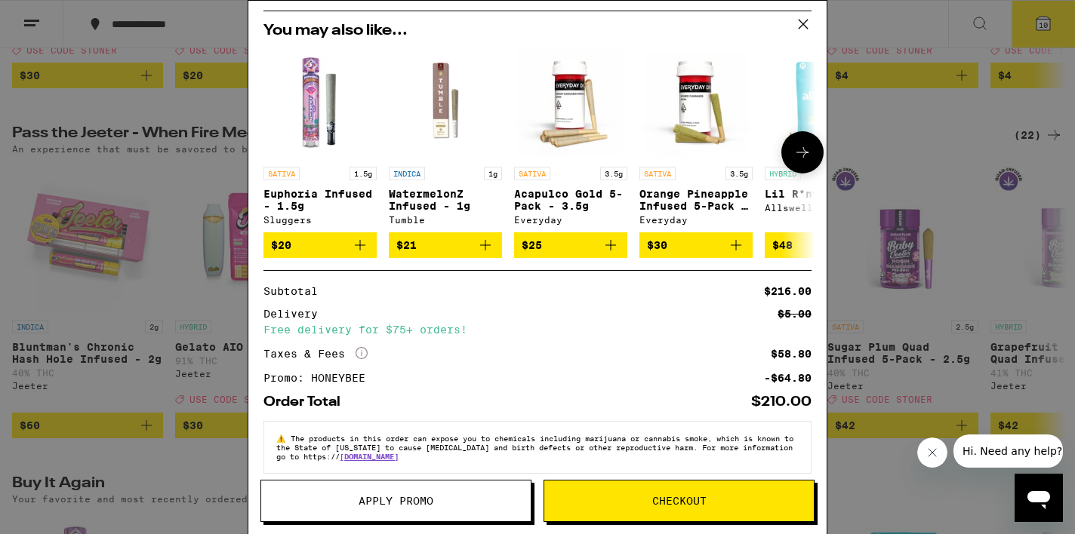
scroll to position [550, 0]
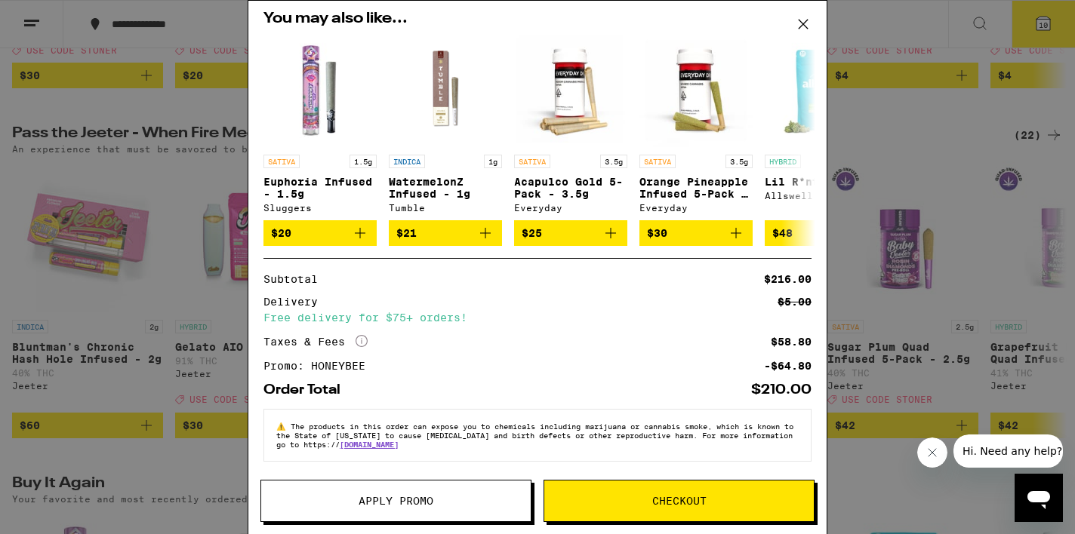
click at [675, 509] on button "Checkout" at bounding box center [679, 501] width 271 height 42
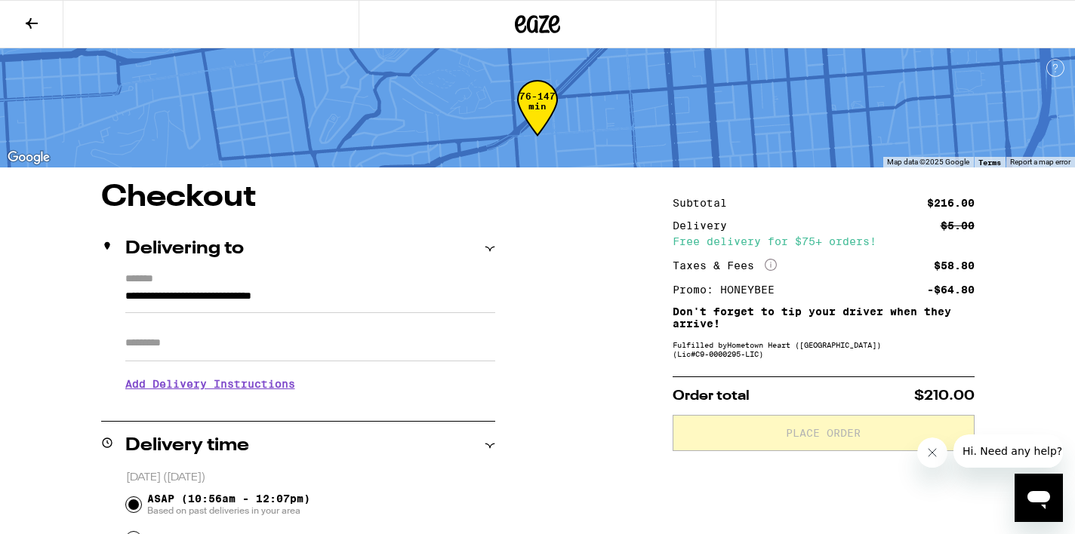
click at [140, 387] on h3 "Add Delivery Instructions" at bounding box center [310, 384] width 370 height 35
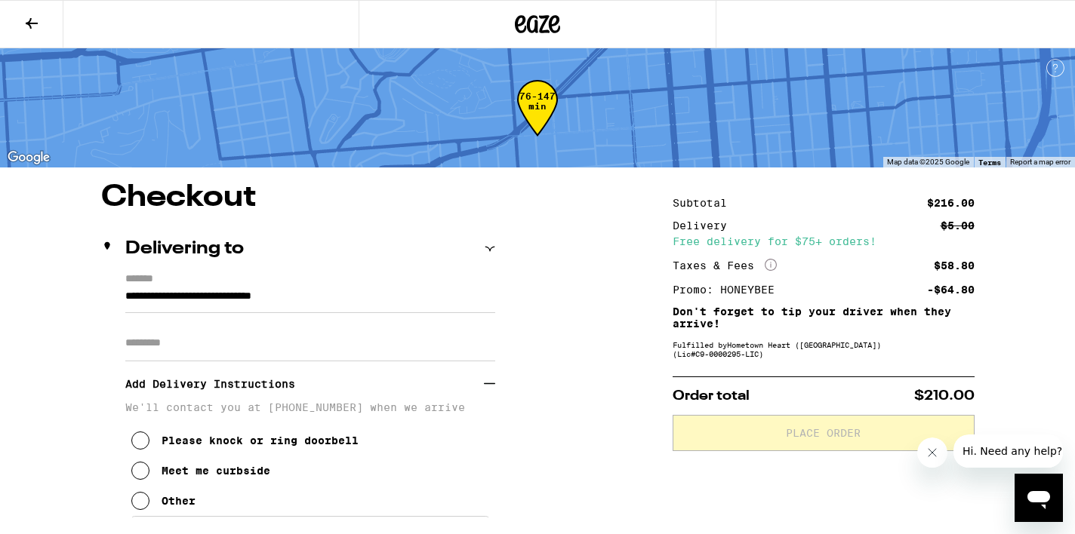
click at [225, 473] on div "Meet me curbside" at bounding box center [216, 471] width 109 height 12
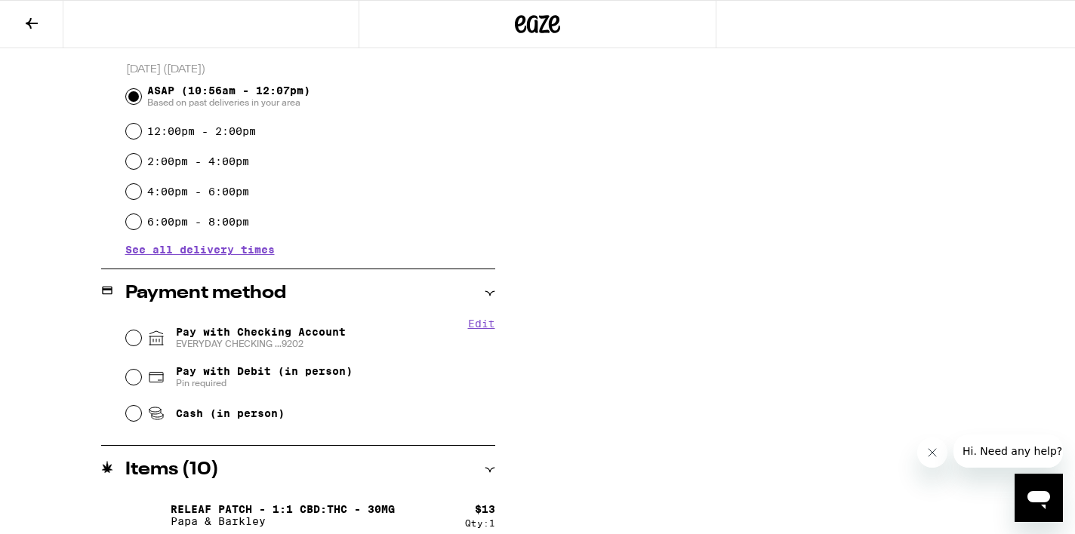
scroll to position [523, 0]
click at [265, 343] on span "EVERYDAY CHECKING ...9202" at bounding box center [261, 343] width 170 height 12
click at [141, 343] on input "Pay with Checking Account EVERYDAY CHECKING ...9202" at bounding box center [133, 337] width 15 height 15
radio input "true"
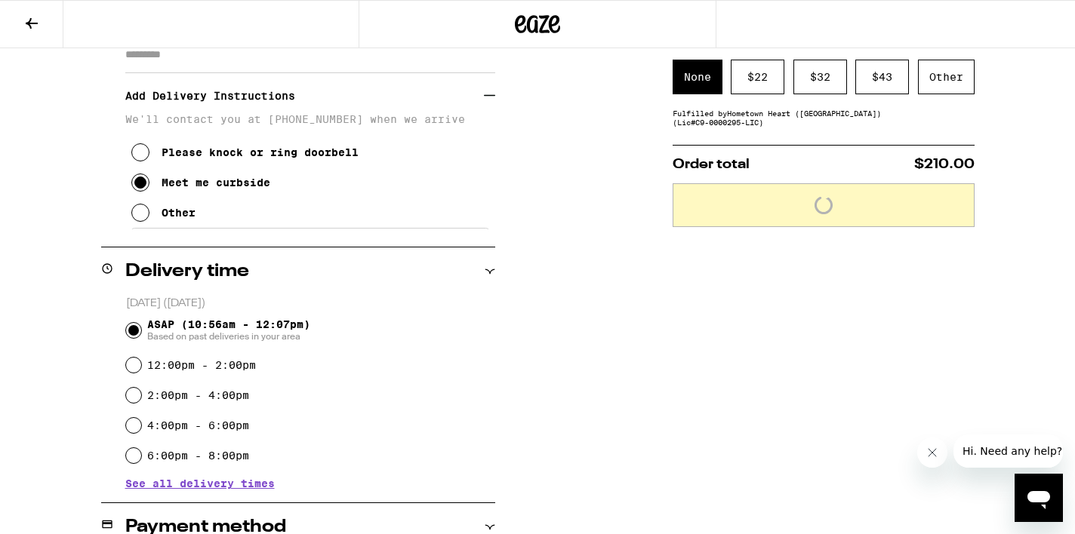
scroll to position [0, 0]
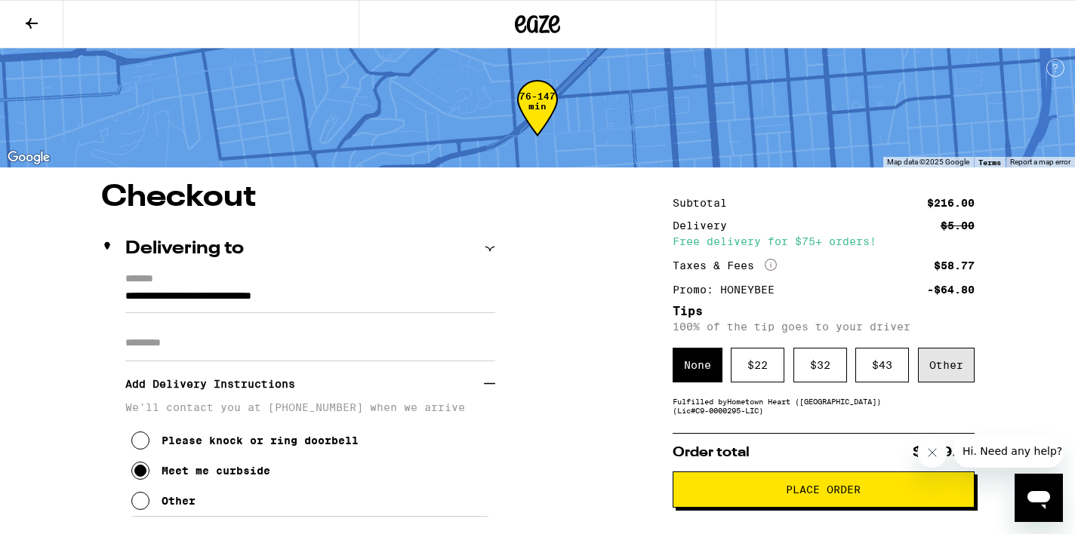
click at [966, 371] on div "Other" at bounding box center [946, 365] width 57 height 35
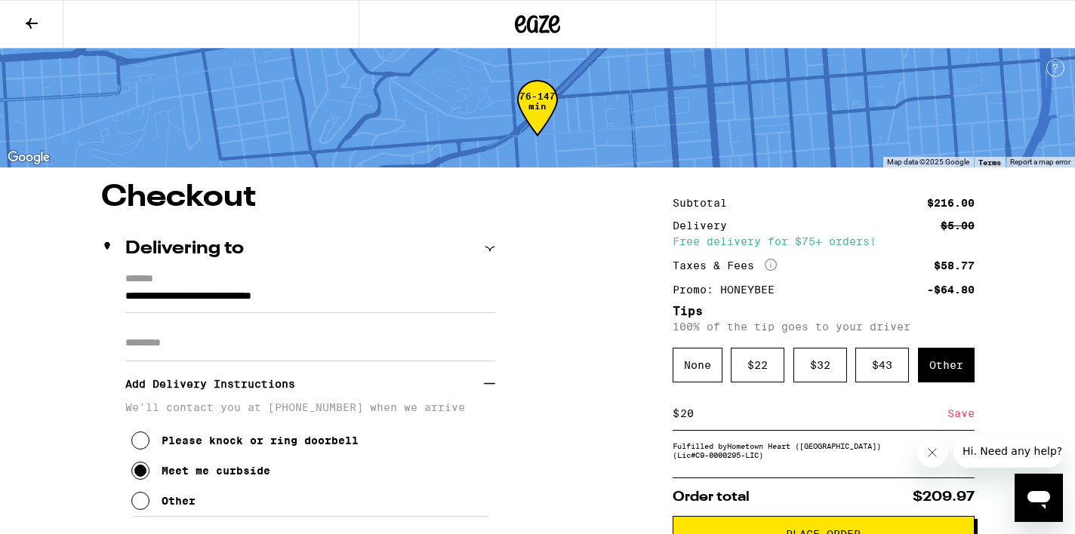
type input "20"
click at [962, 420] on div "Save" at bounding box center [960, 413] width 27 height 33
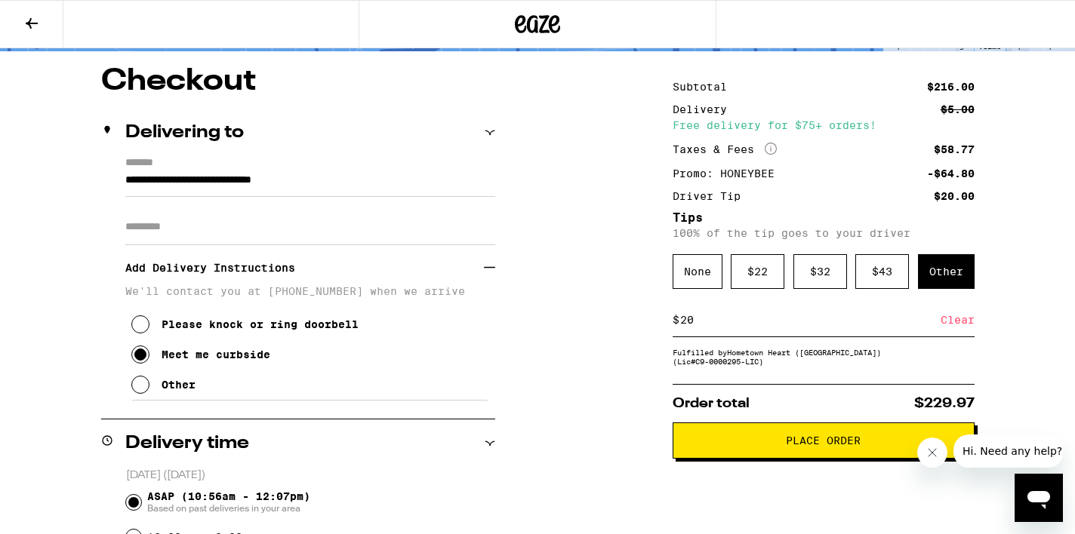
scroll to position [121, 0]
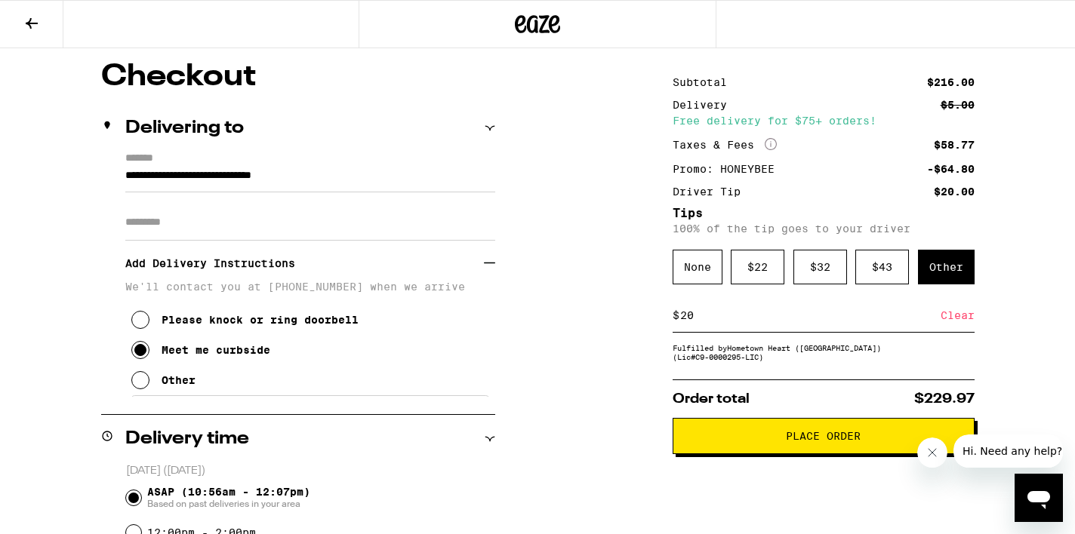
click at [808, 442] on span "Place Order" at bounding box center [823, 436] width 75 height 11
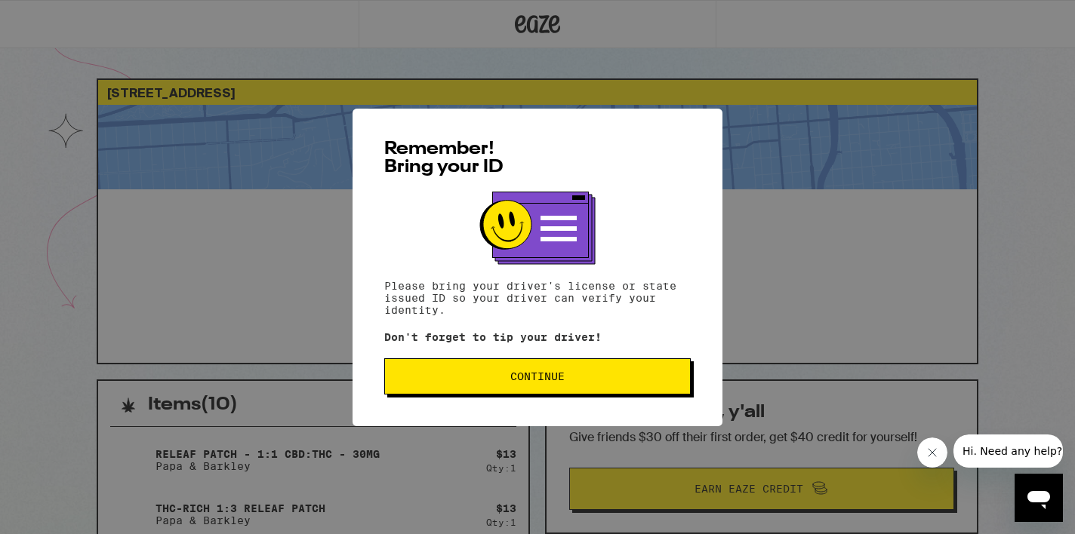
click at [604, 368] on button "Continue" at bounding box center [537, 377] width 306 height 36
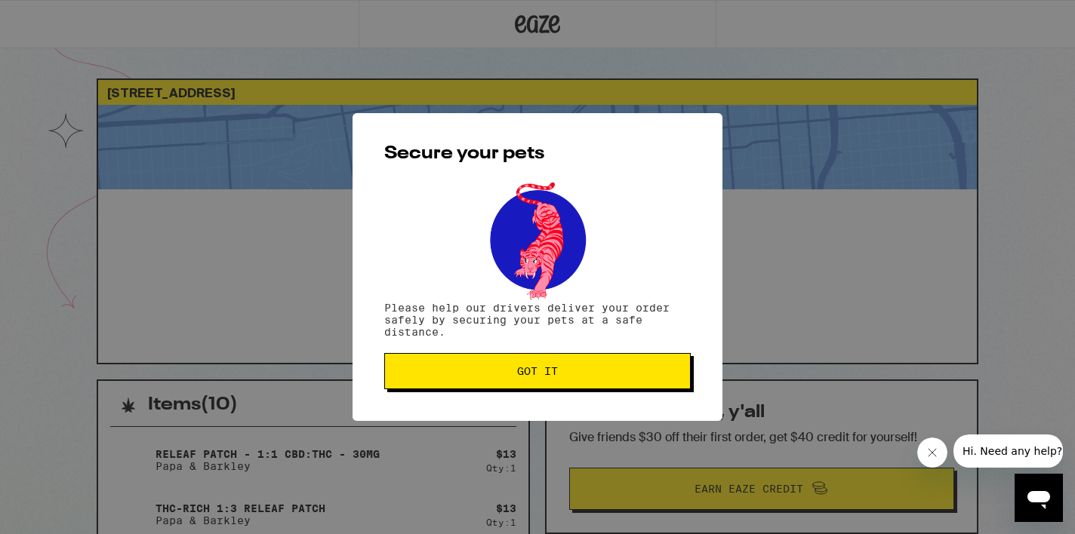
click at [544, 366] on button "Got it" at bounding box center [537, 371] width 306 height 36
